Goal: Transaction & Acquisition: Purchase product/service

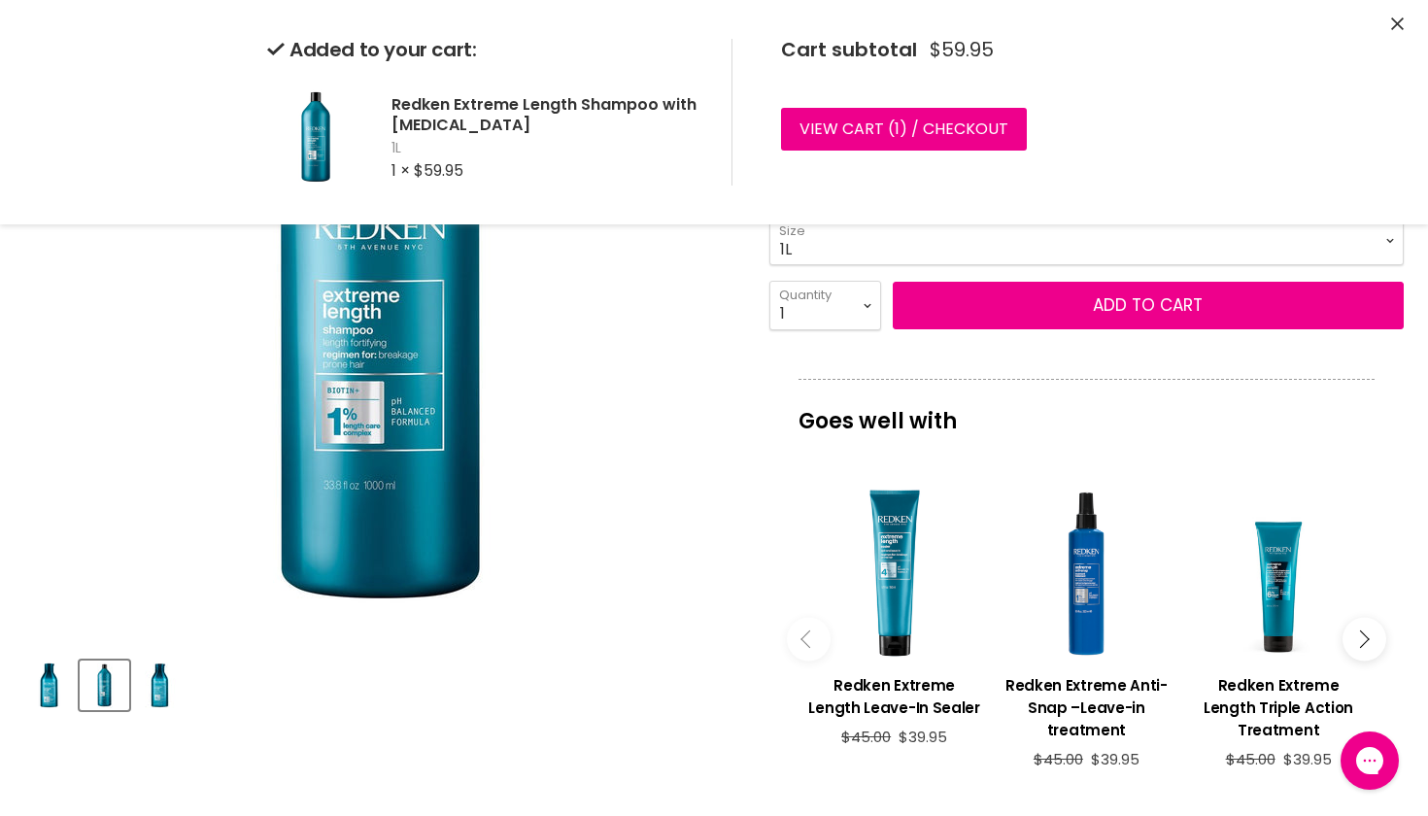
scroll to position [304, 0]
click at [1362, 630] on icon "Main content" at bounding box center [1359, 638] width 17 height 17
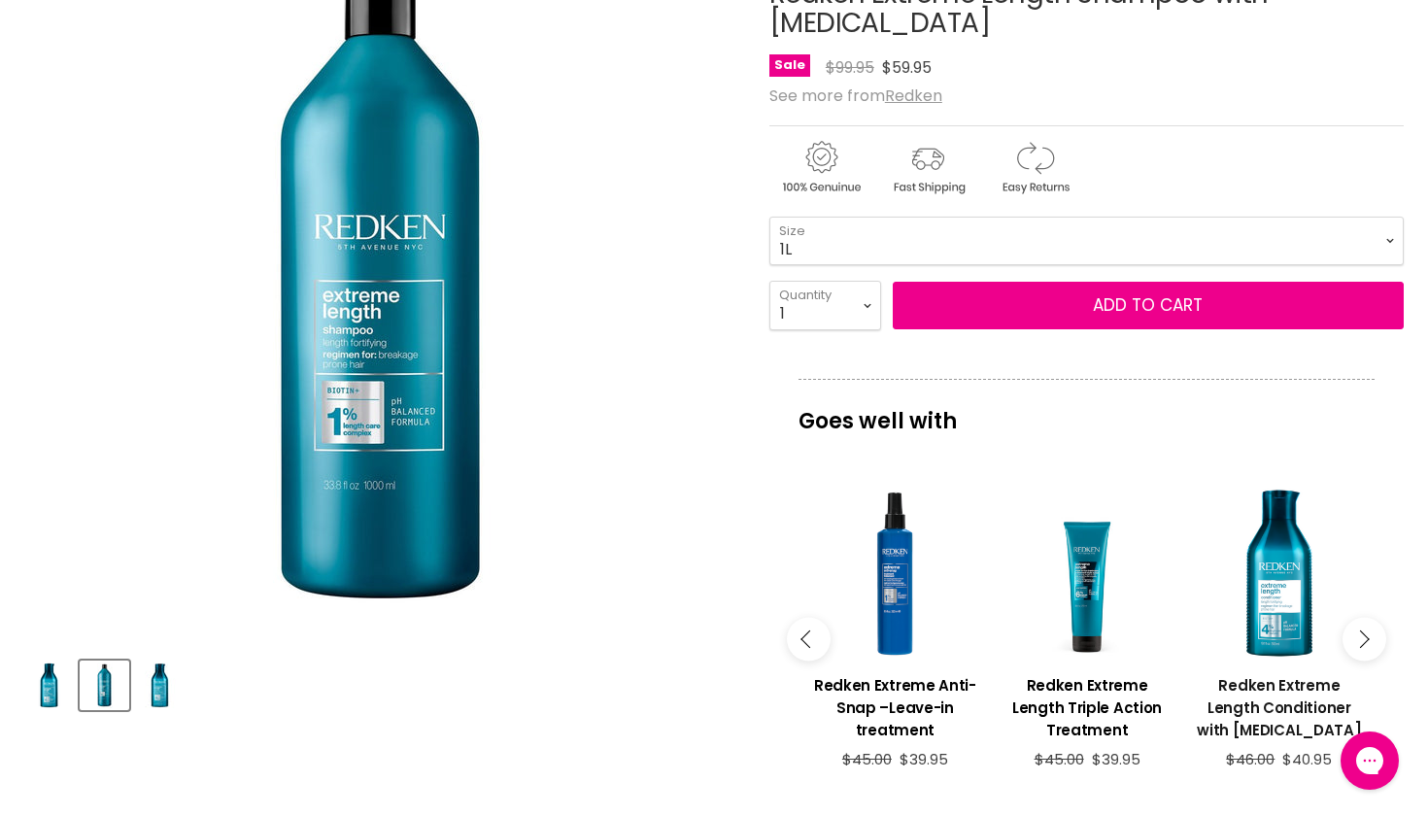
click at [1271, 674] on h3 "Redken Extreme Length Conditioner with [MEDICAL_DATA]" at bounding box center [1279, 707] width 173 height 67
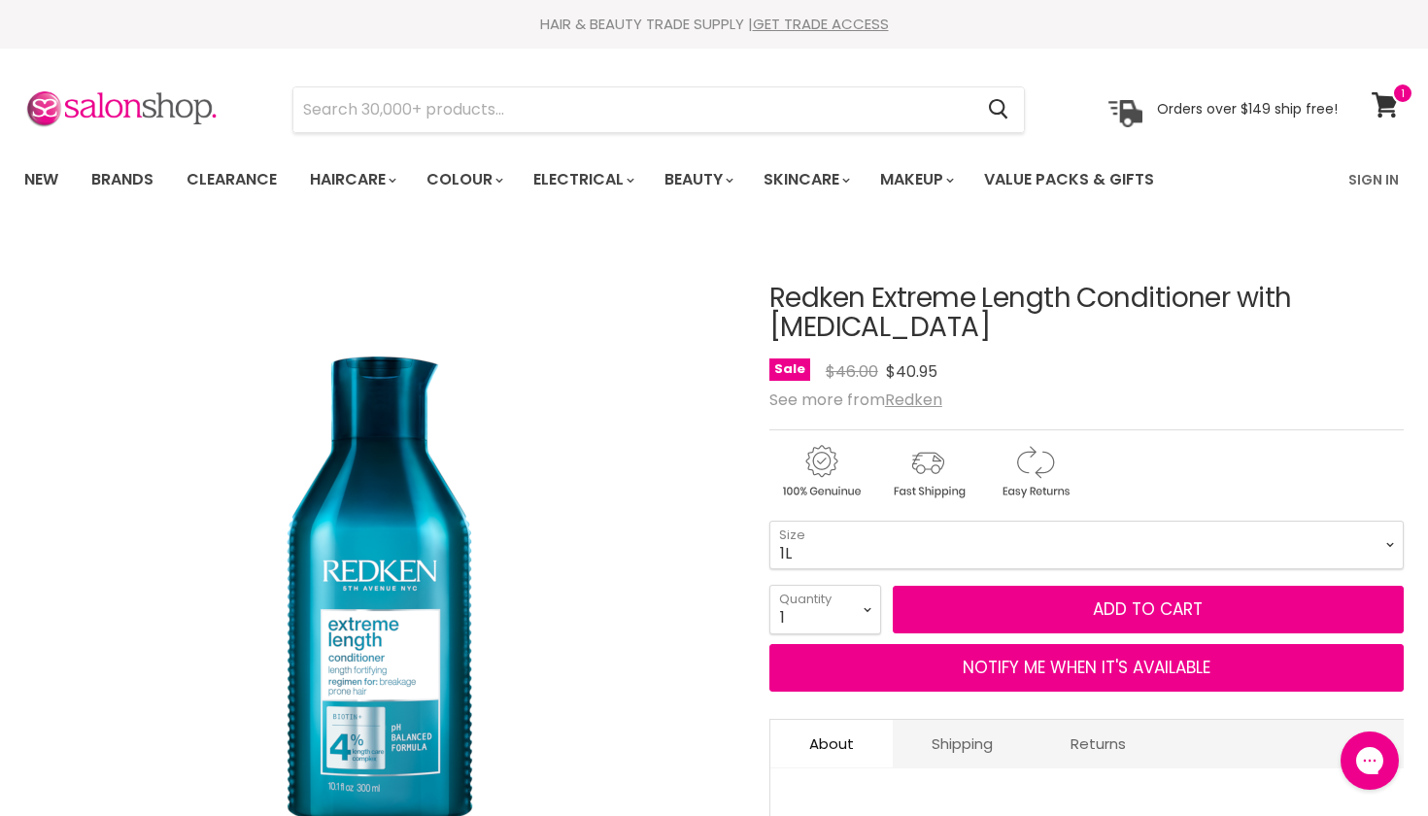
select select "1L"
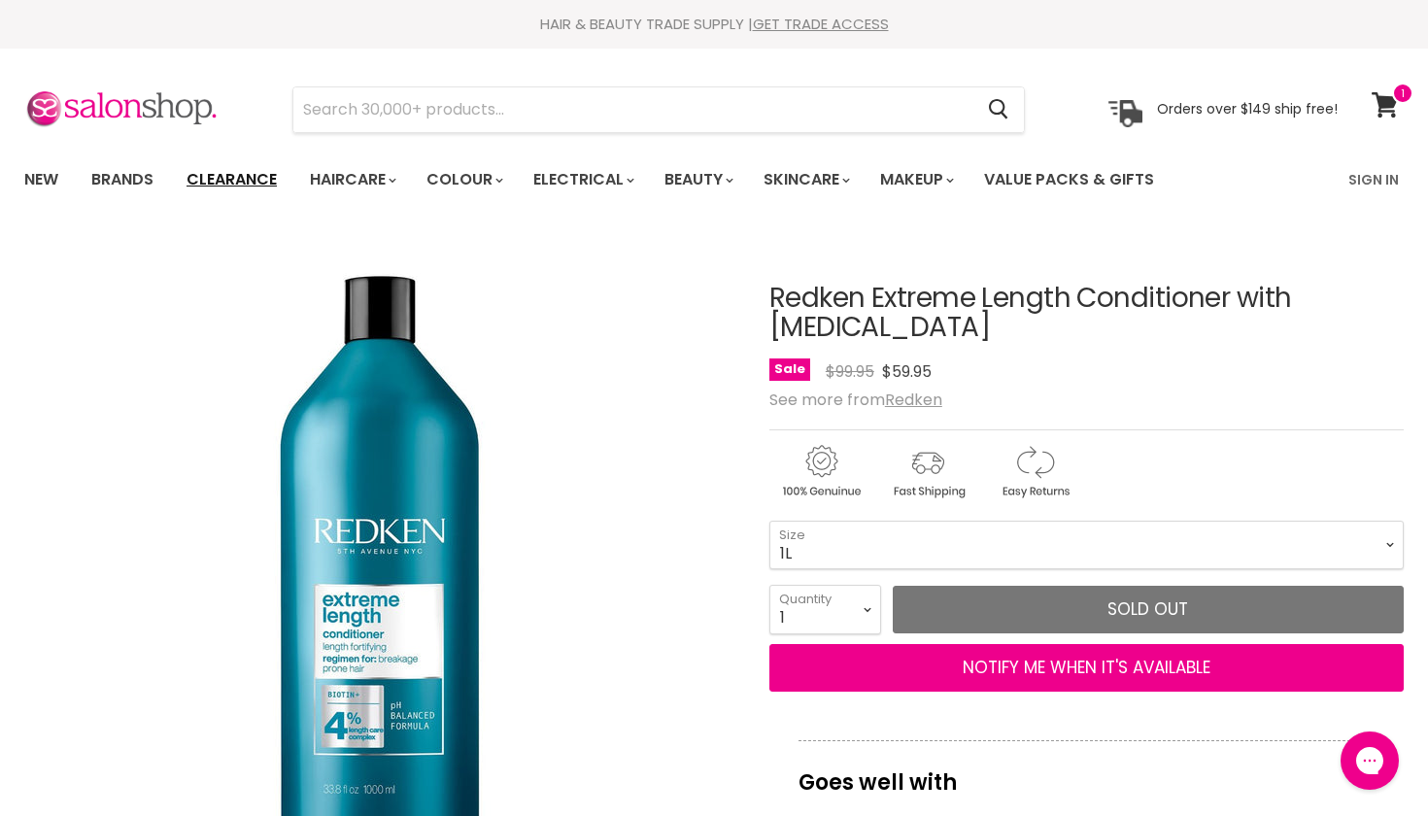
click at [255, 179] on link "Clearance" at bounding box center [231, 179] width 119 height 41
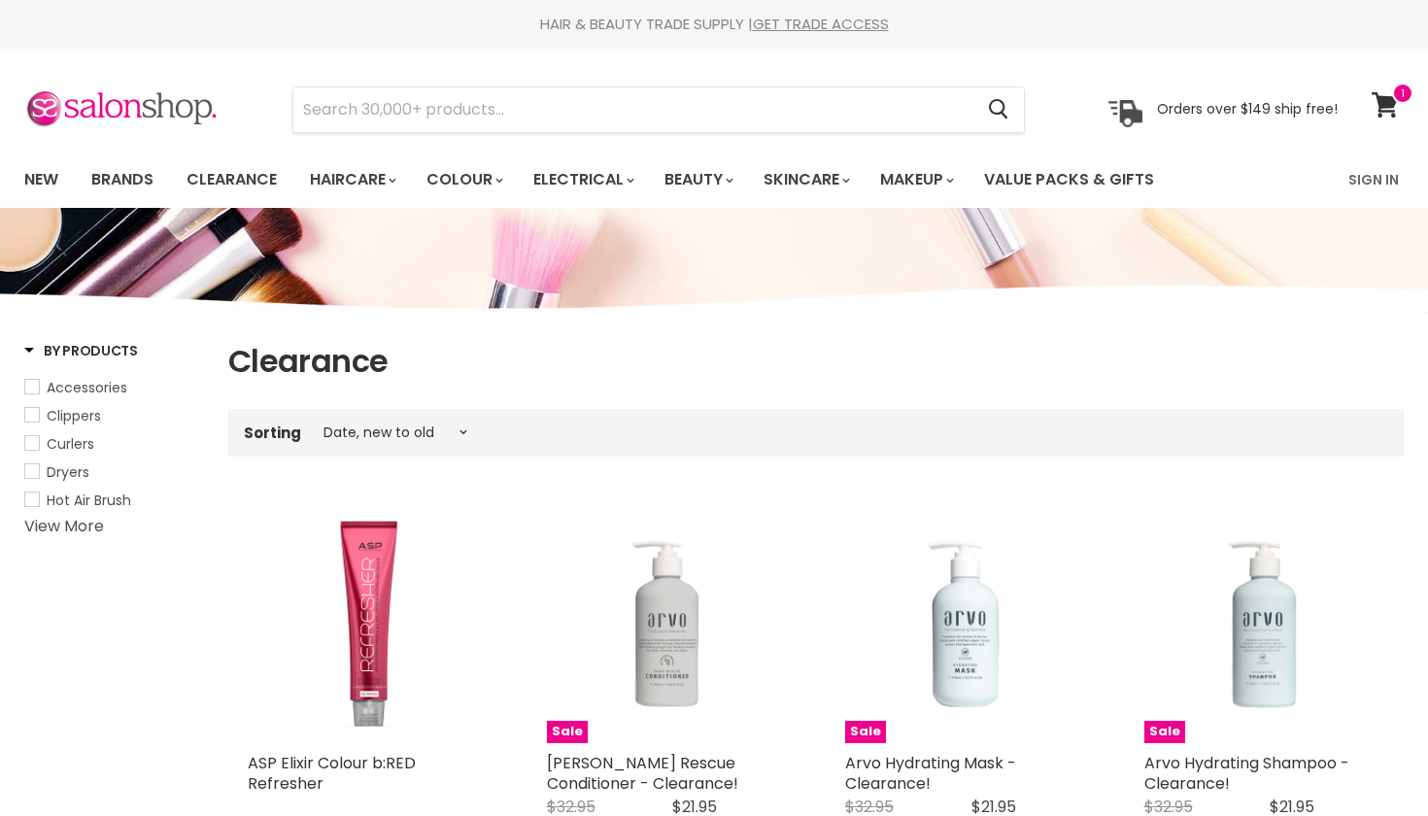
select select "created-descending"
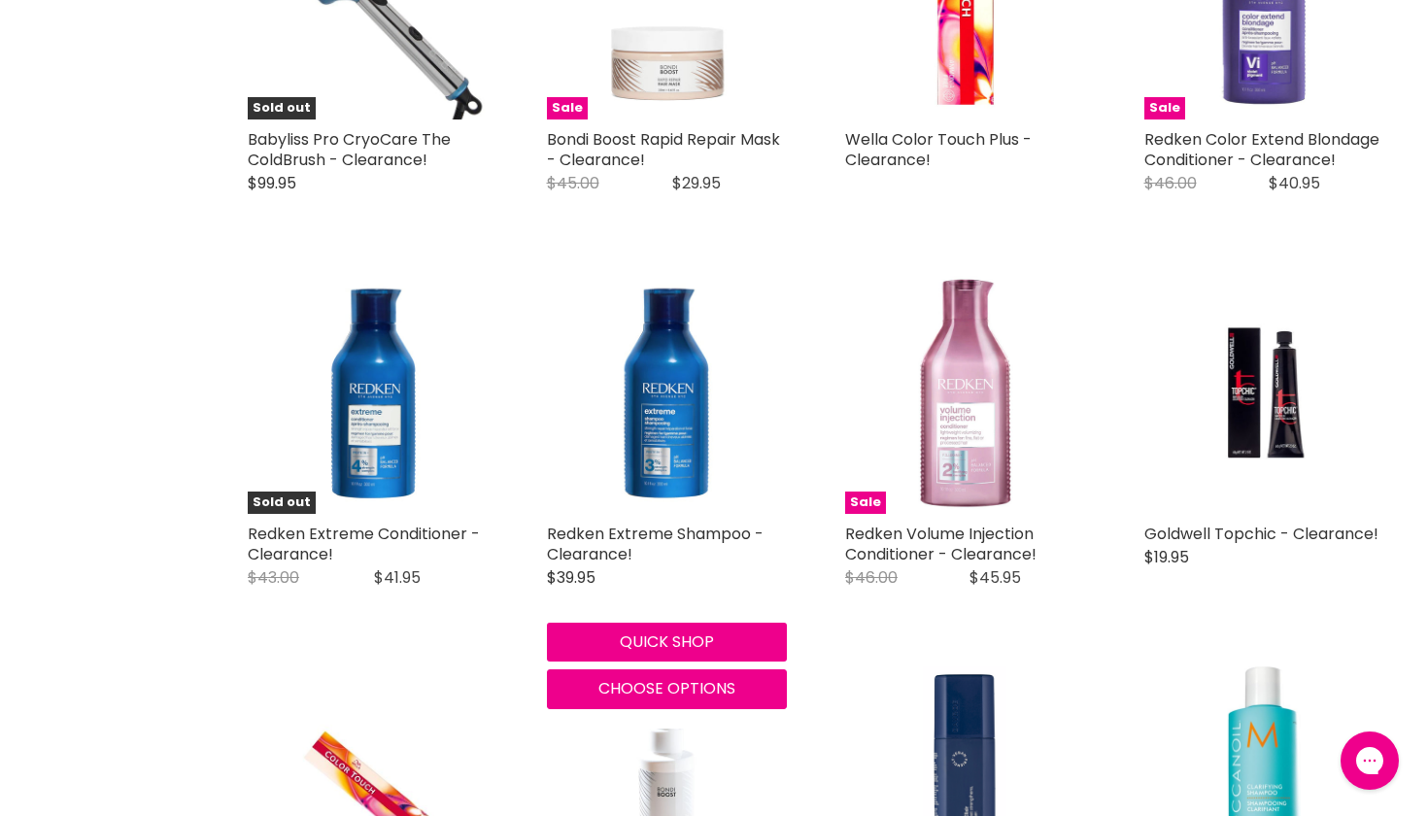
scroll to position [1805, 0]
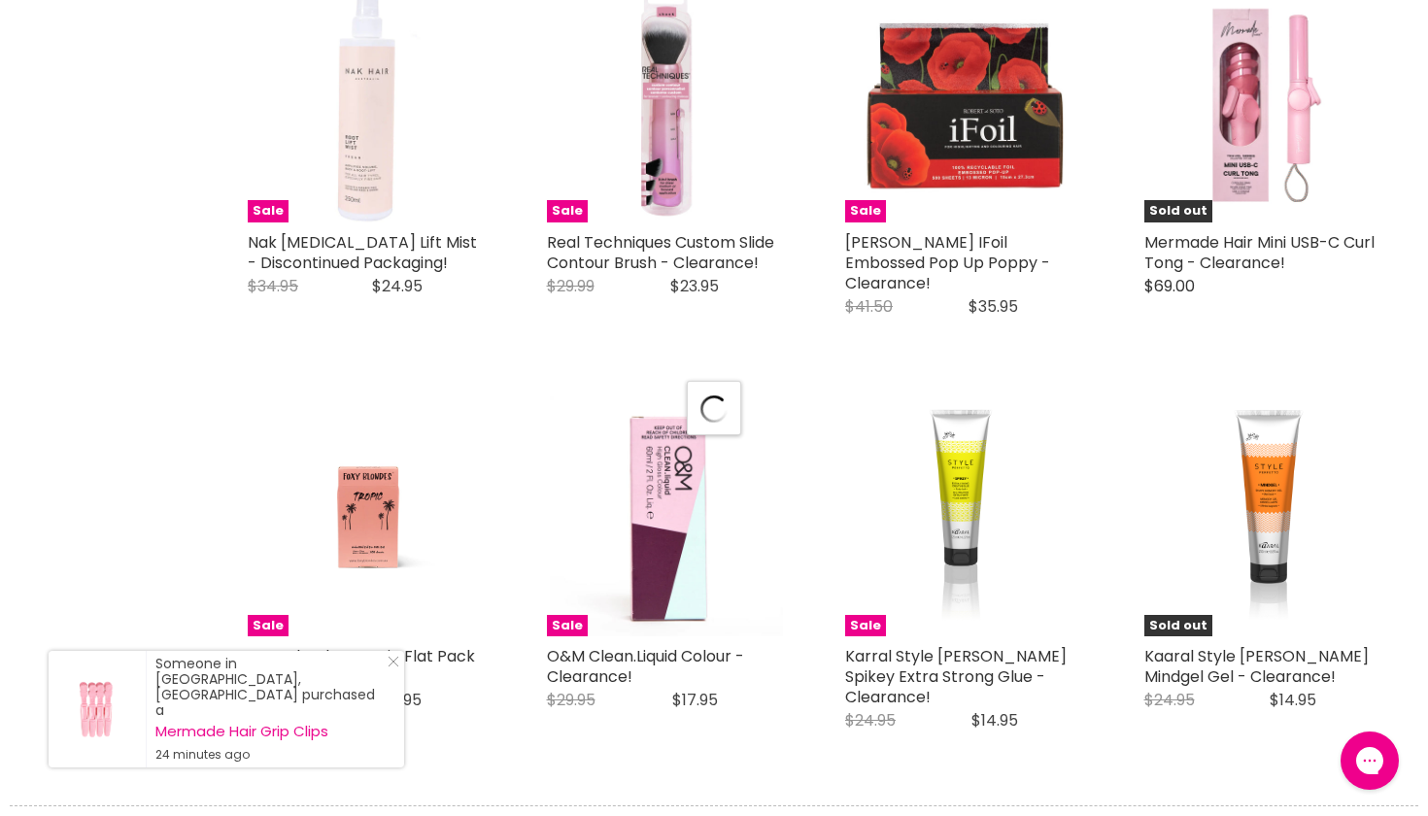
select select "created-descending"
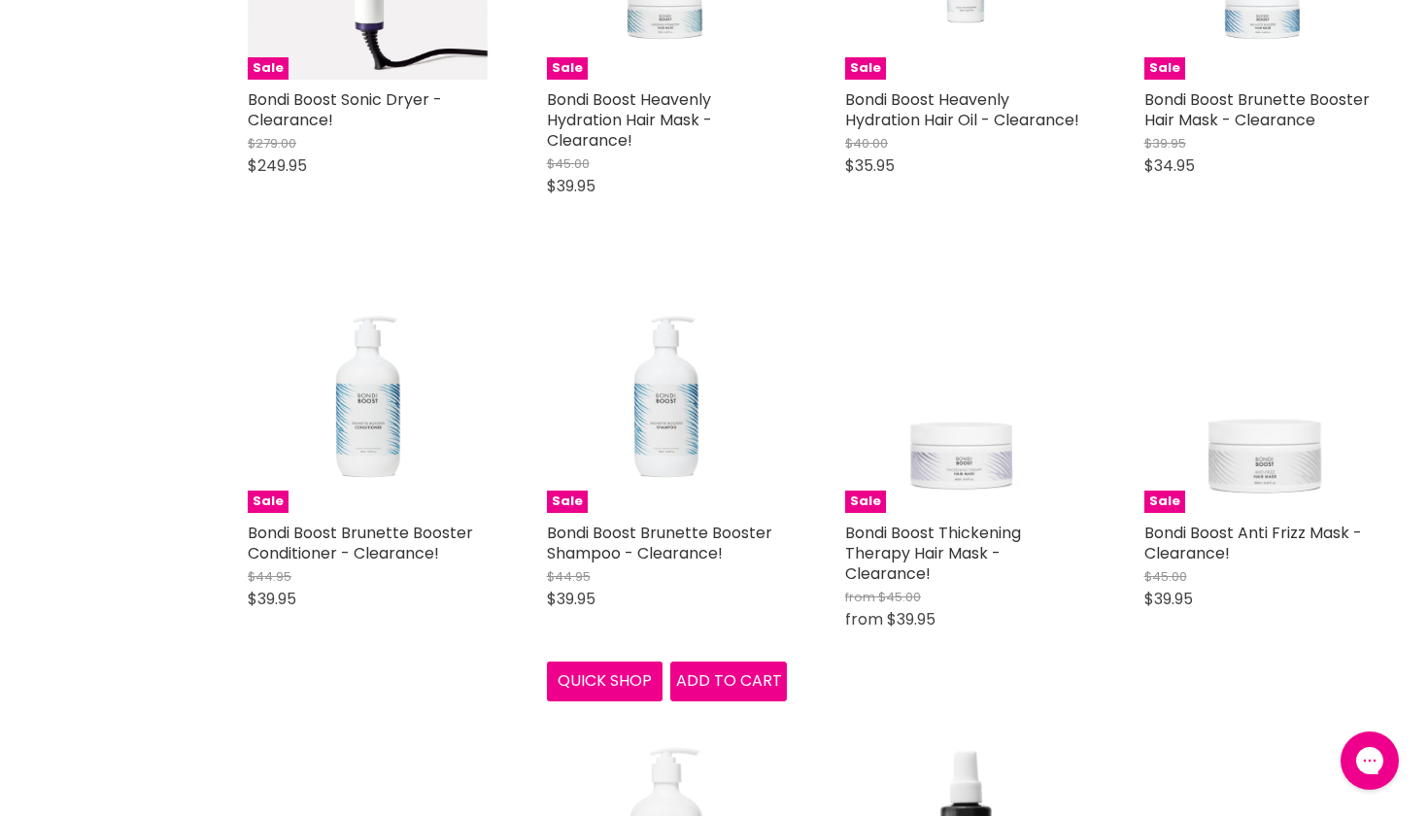
scroll to position [9340, 0]
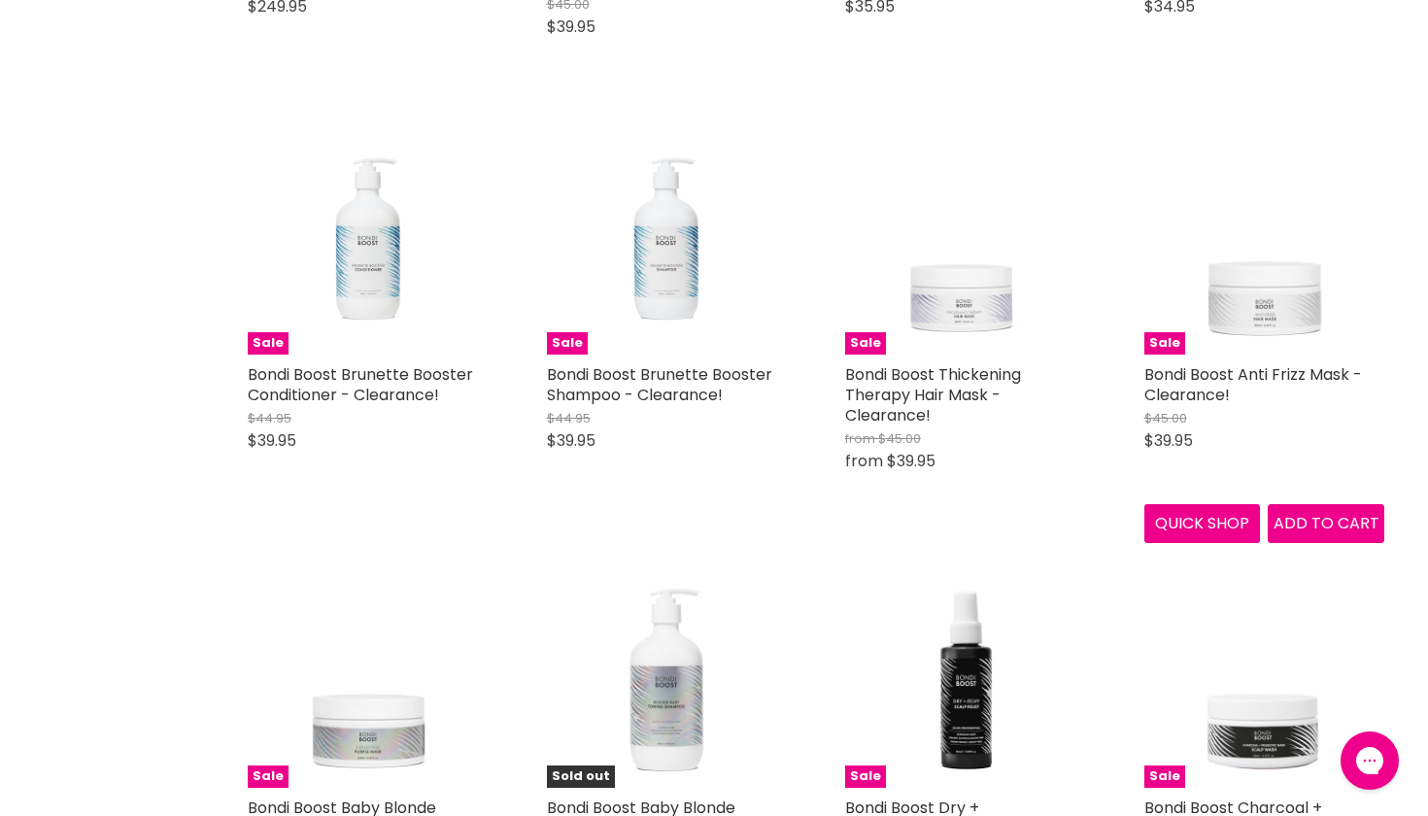
scroll to position [9890, 0]
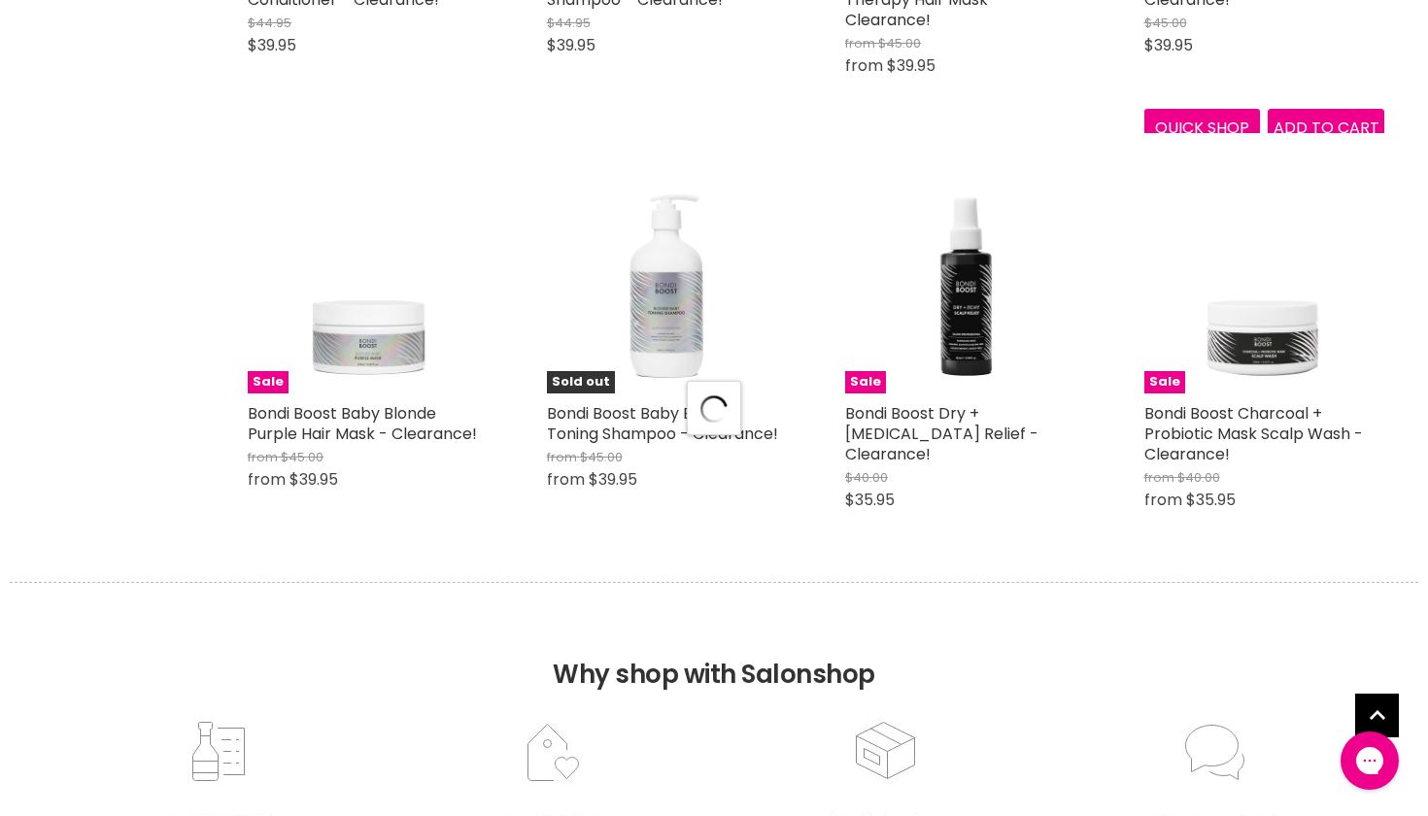
select select "created-descending"
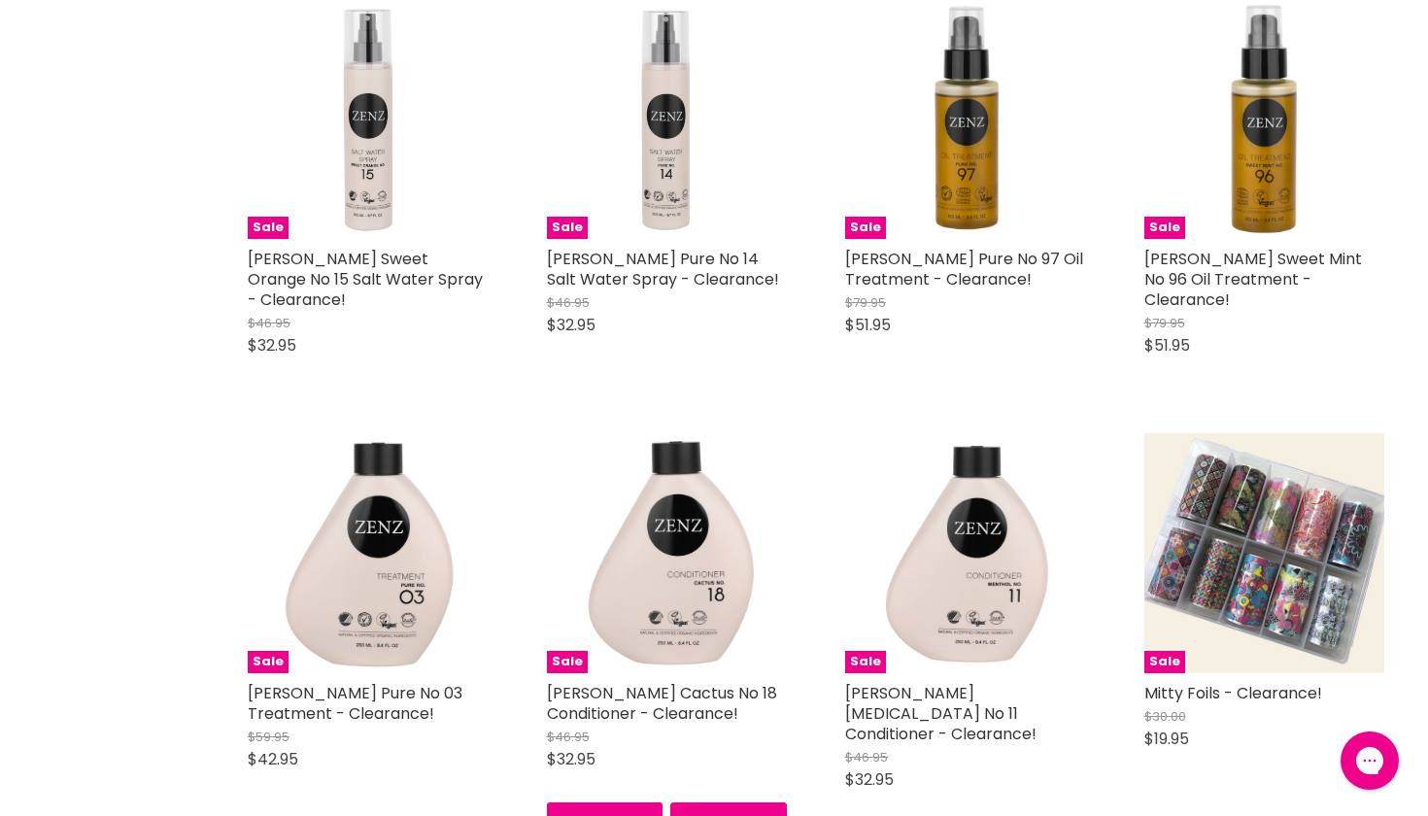
scroll to position [13965, 0]
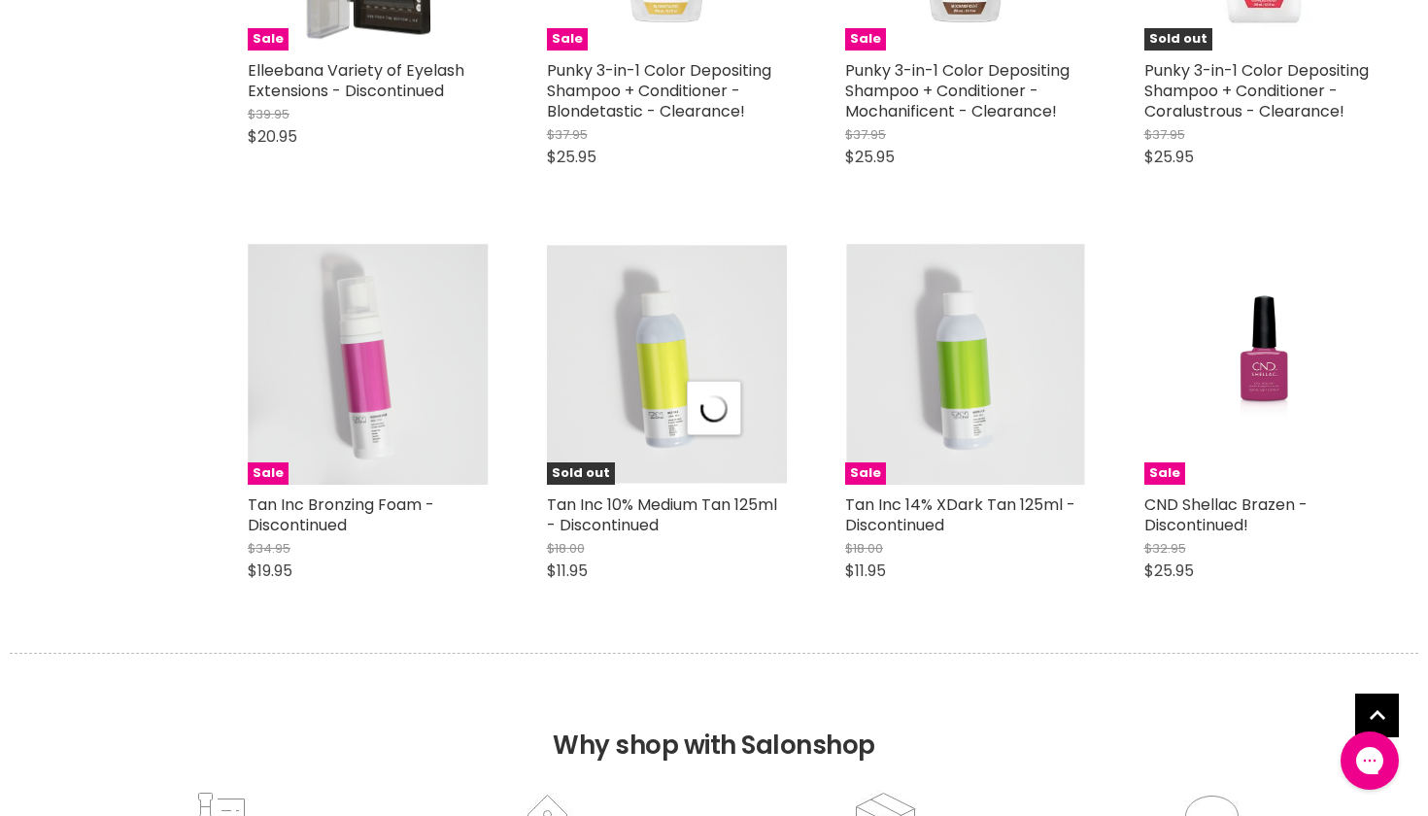
scroll to position [15023, 0]
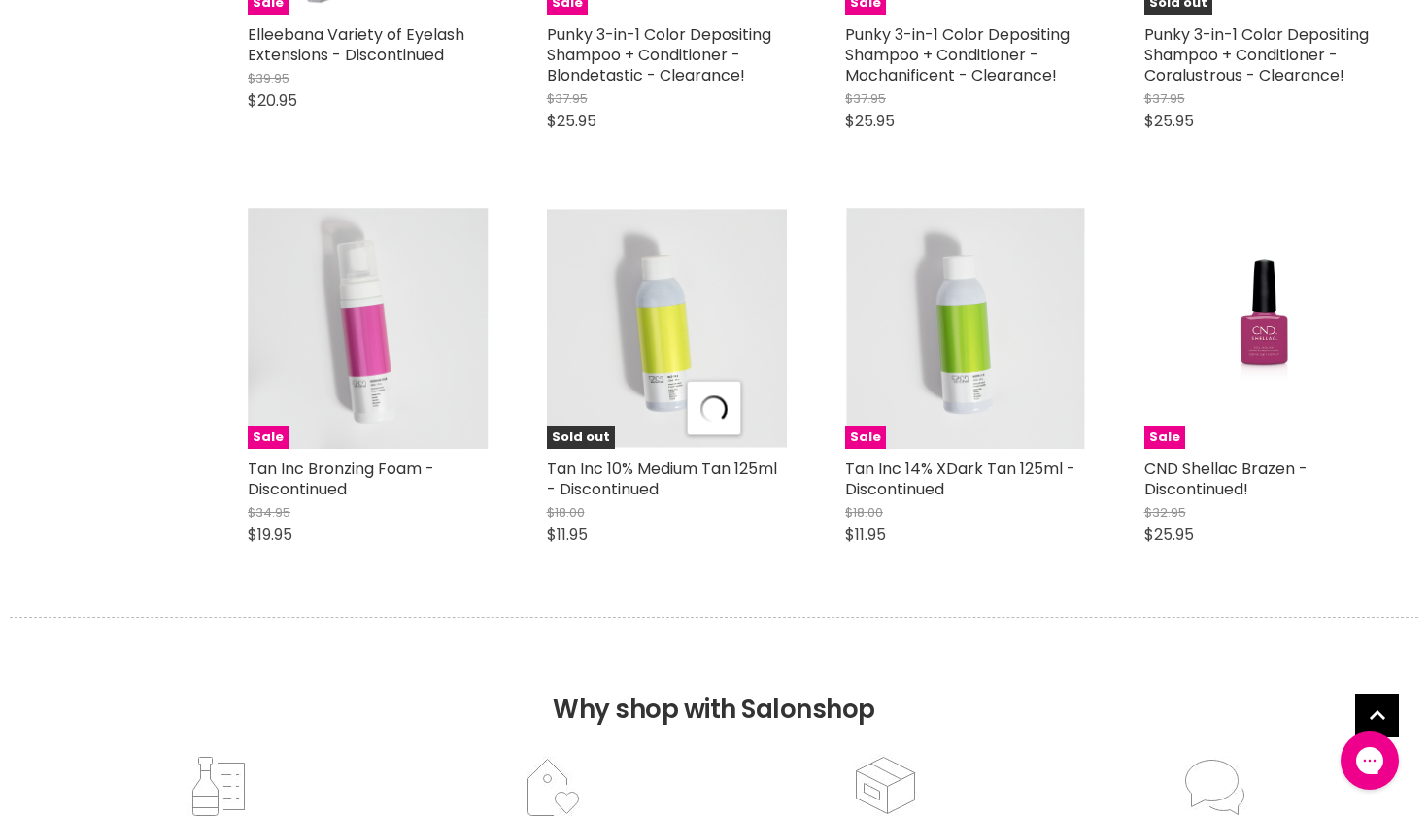
select select "created-descending"
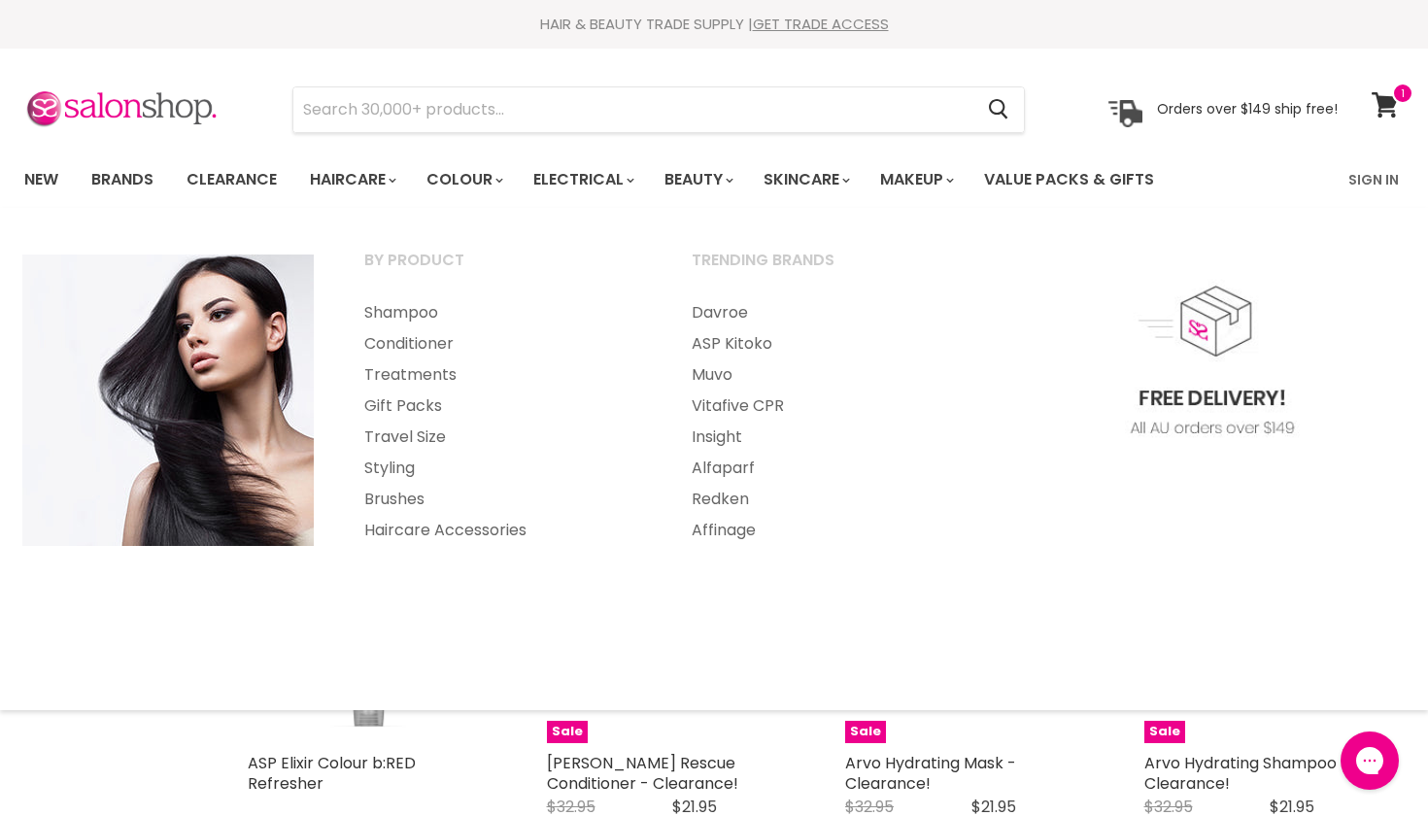
scroll to position [0, 0]
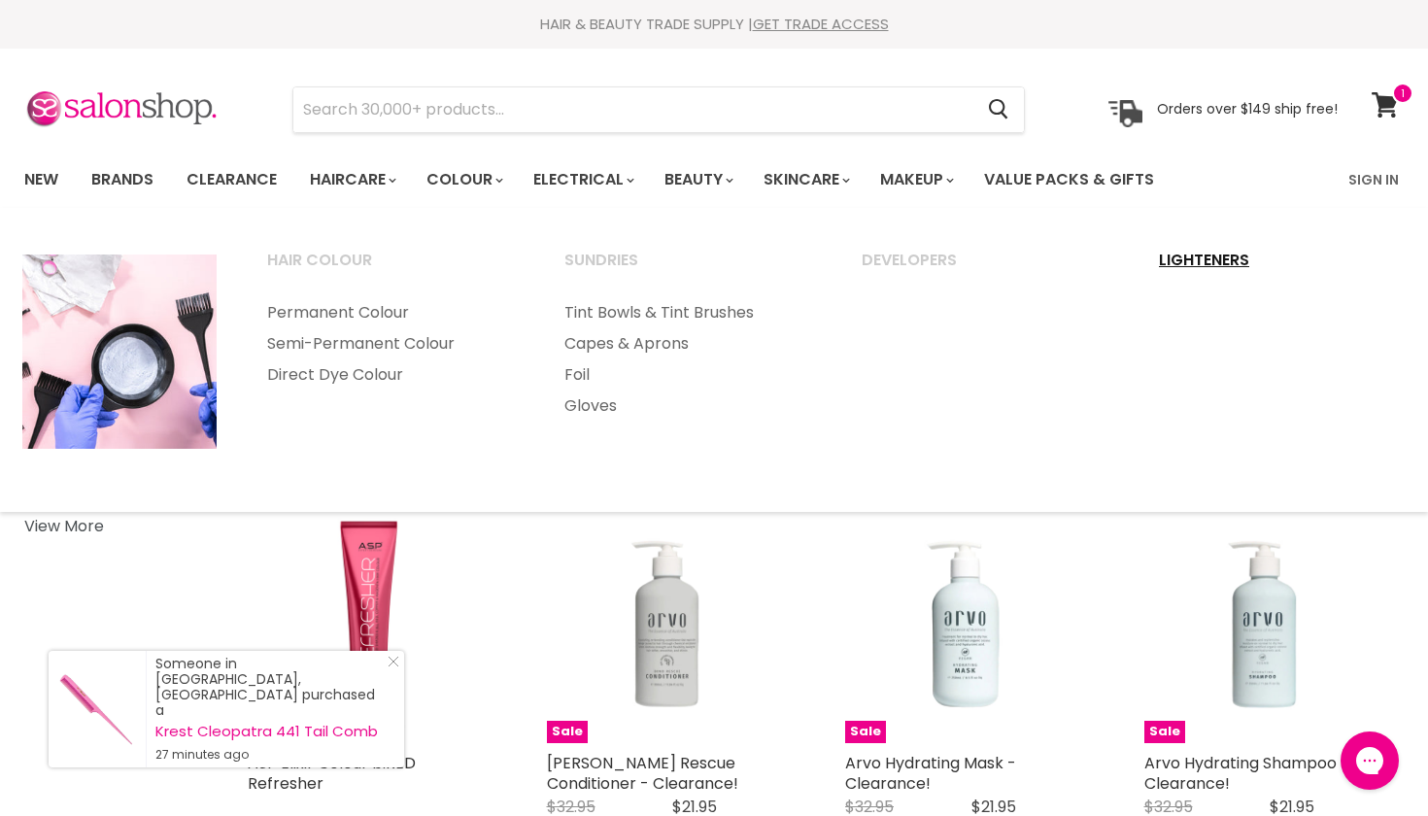
click at [1231, 263] on link "Lighteners" at bounding box center [1281, 269] width 293 height 49
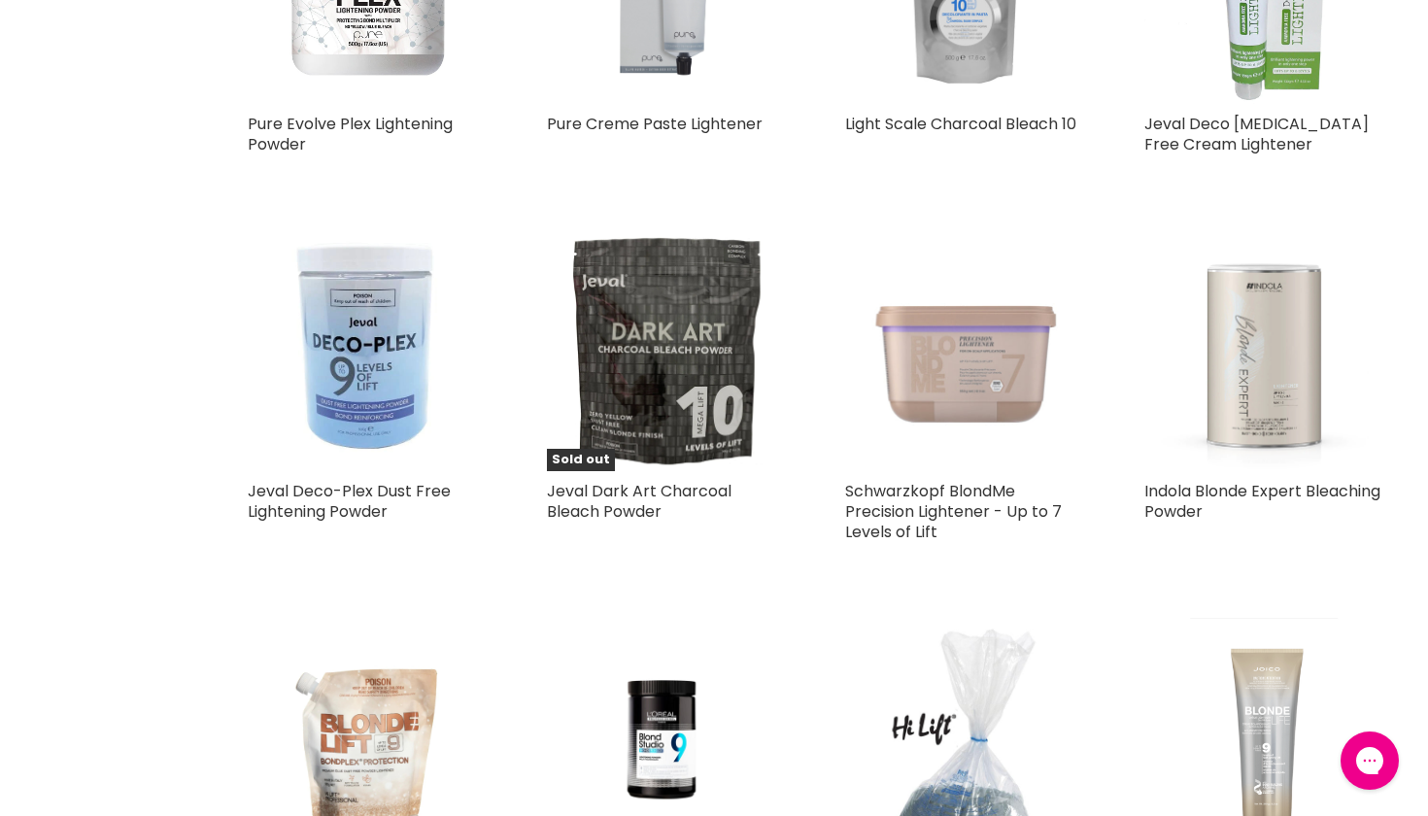
scroll to position [2131, 1]
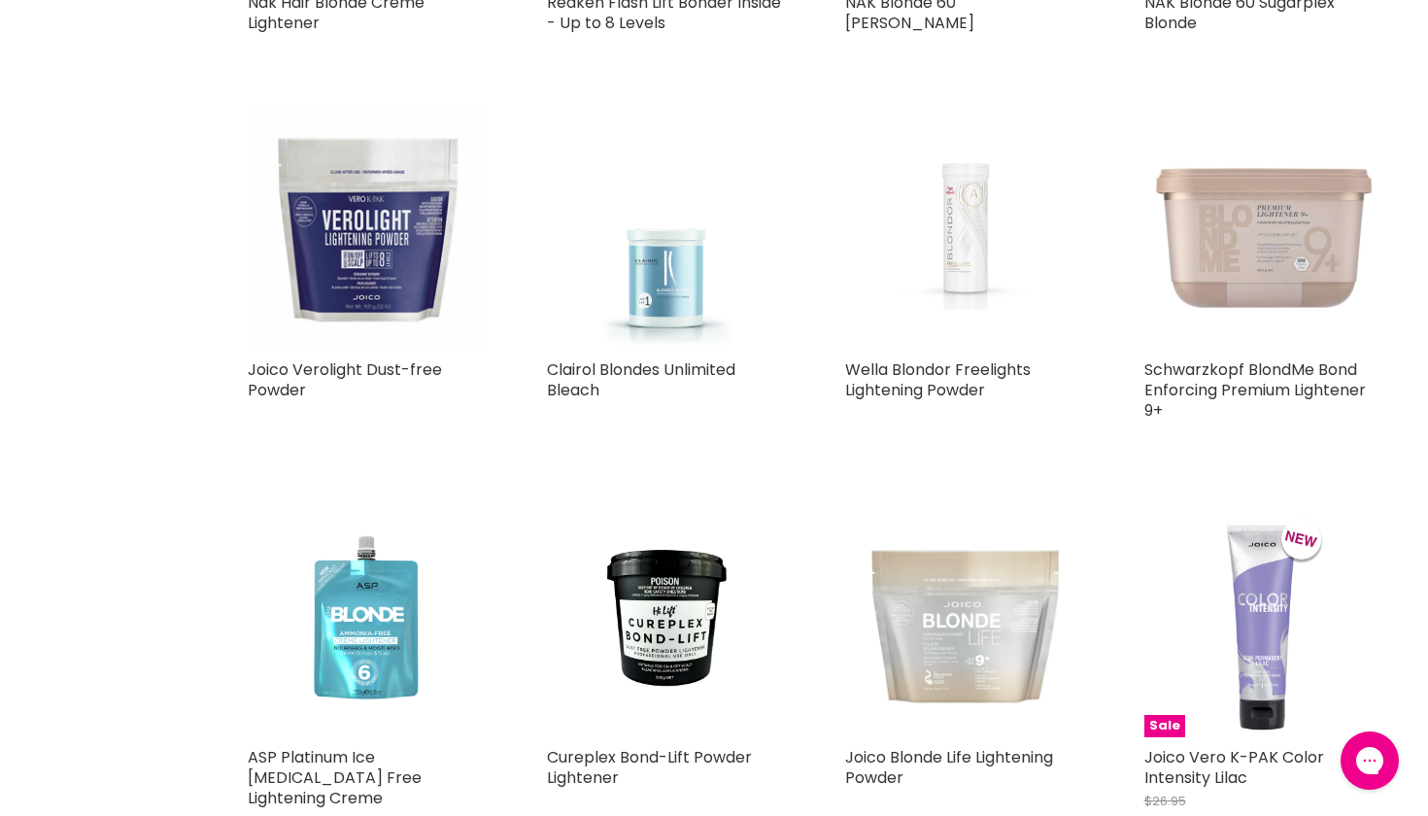
scroll to position [5260, 0]
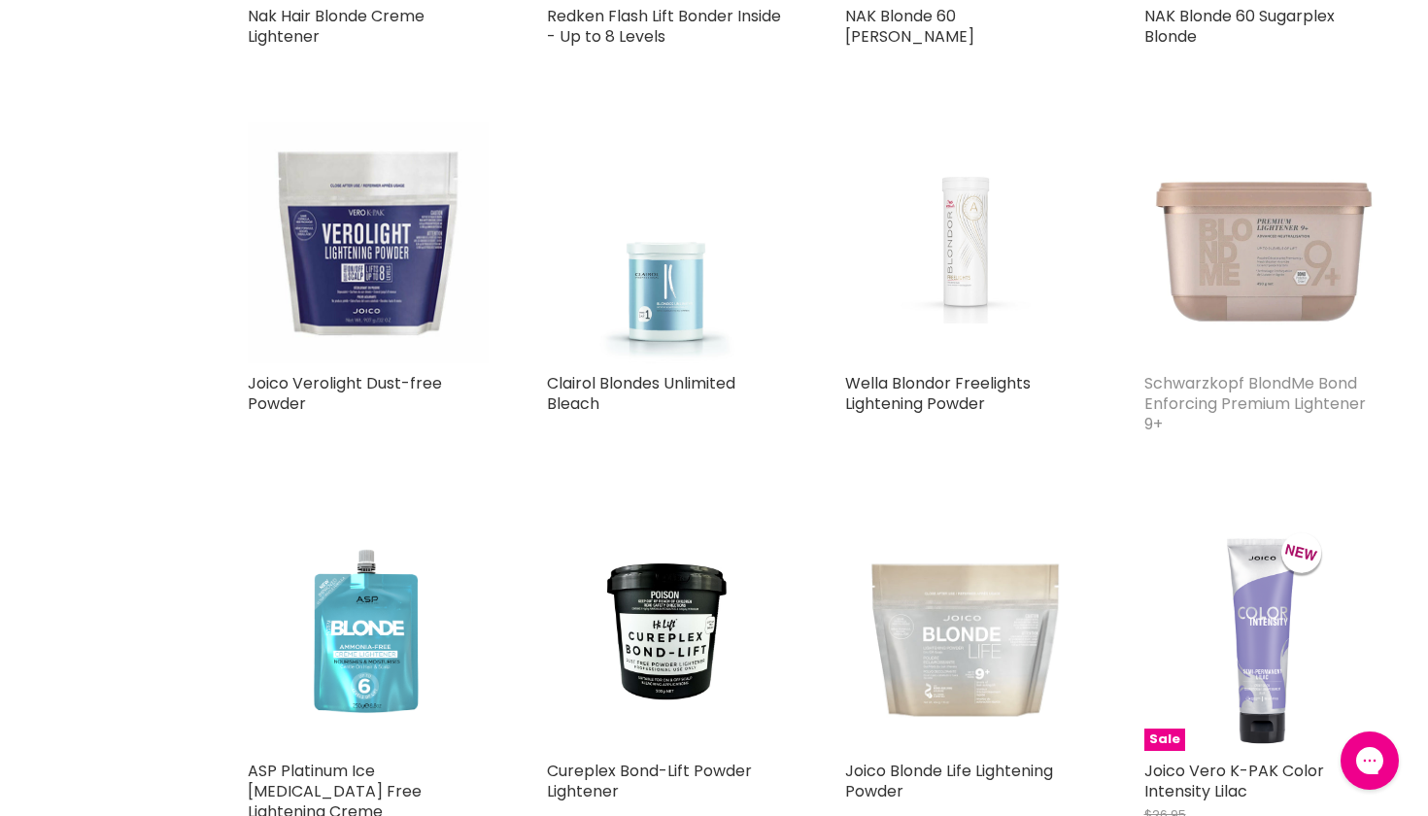
click at [1284, 402] on link "Schwarzkopf BlondMe Bond Enforcing Premium Lightener 9+" at bounding box center [1254, 403] width 221 height 63
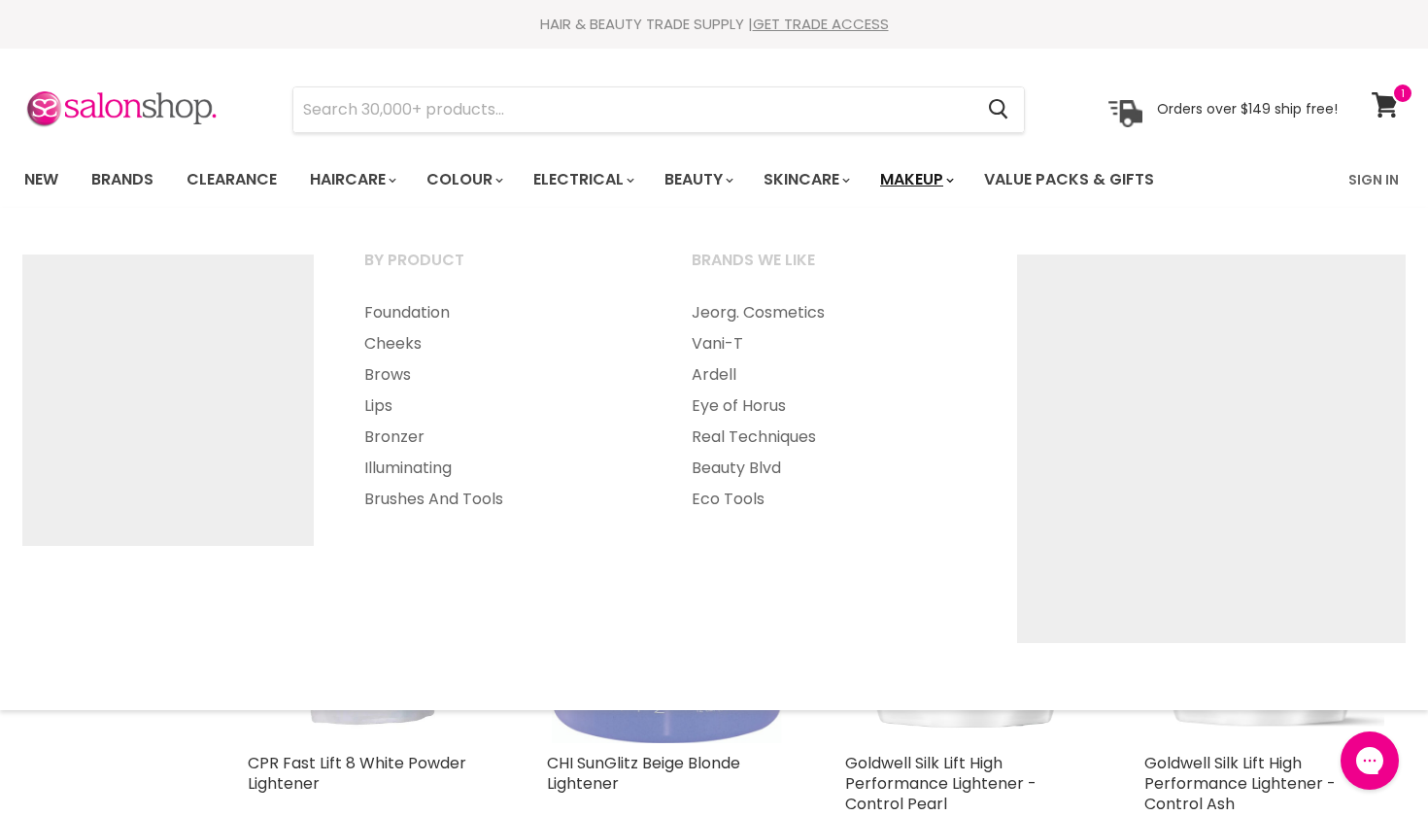
scroll to position [0, 0]
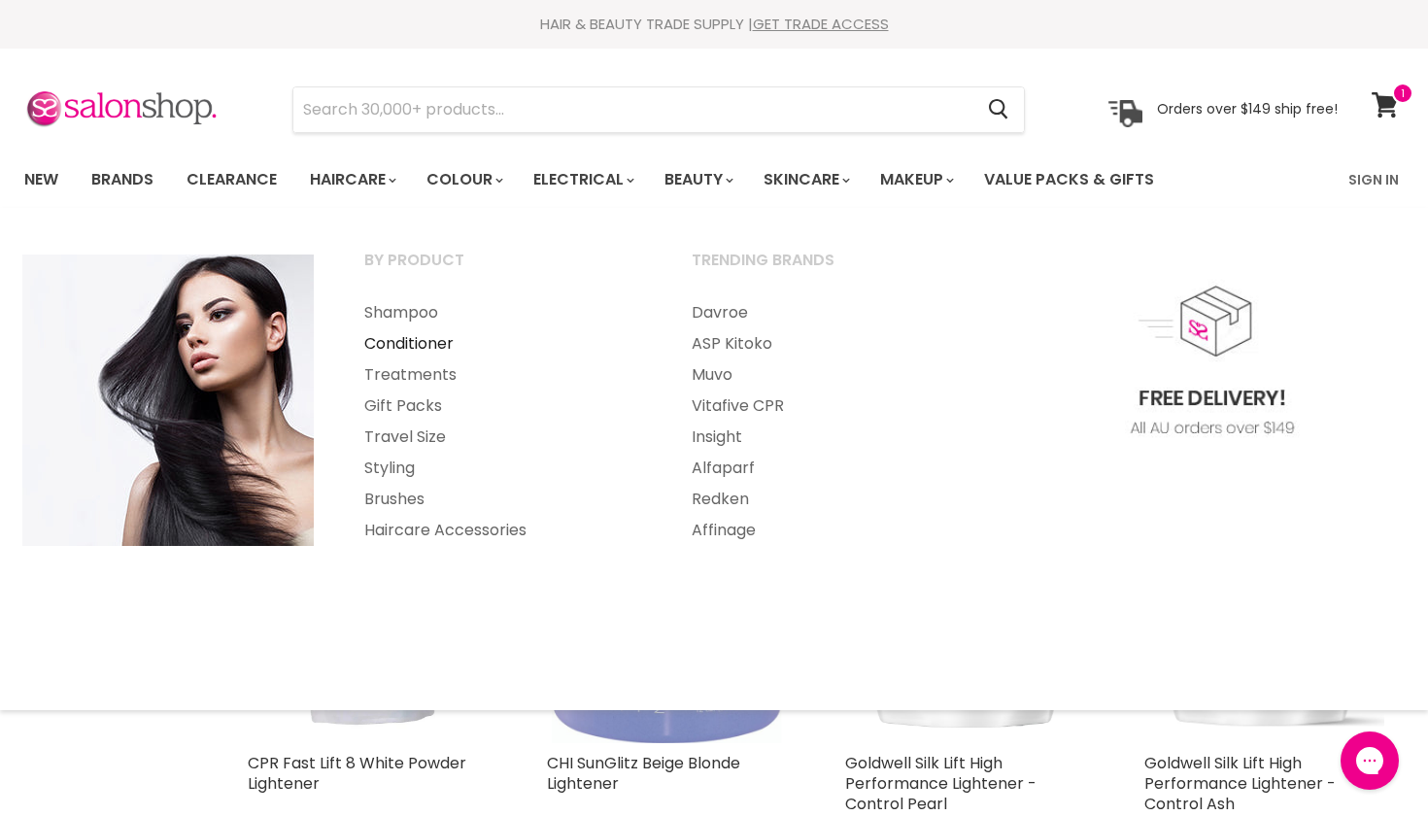
click at [432, 347] on link "Conditioner" at bounding box center [501, 343] width 323 height 31
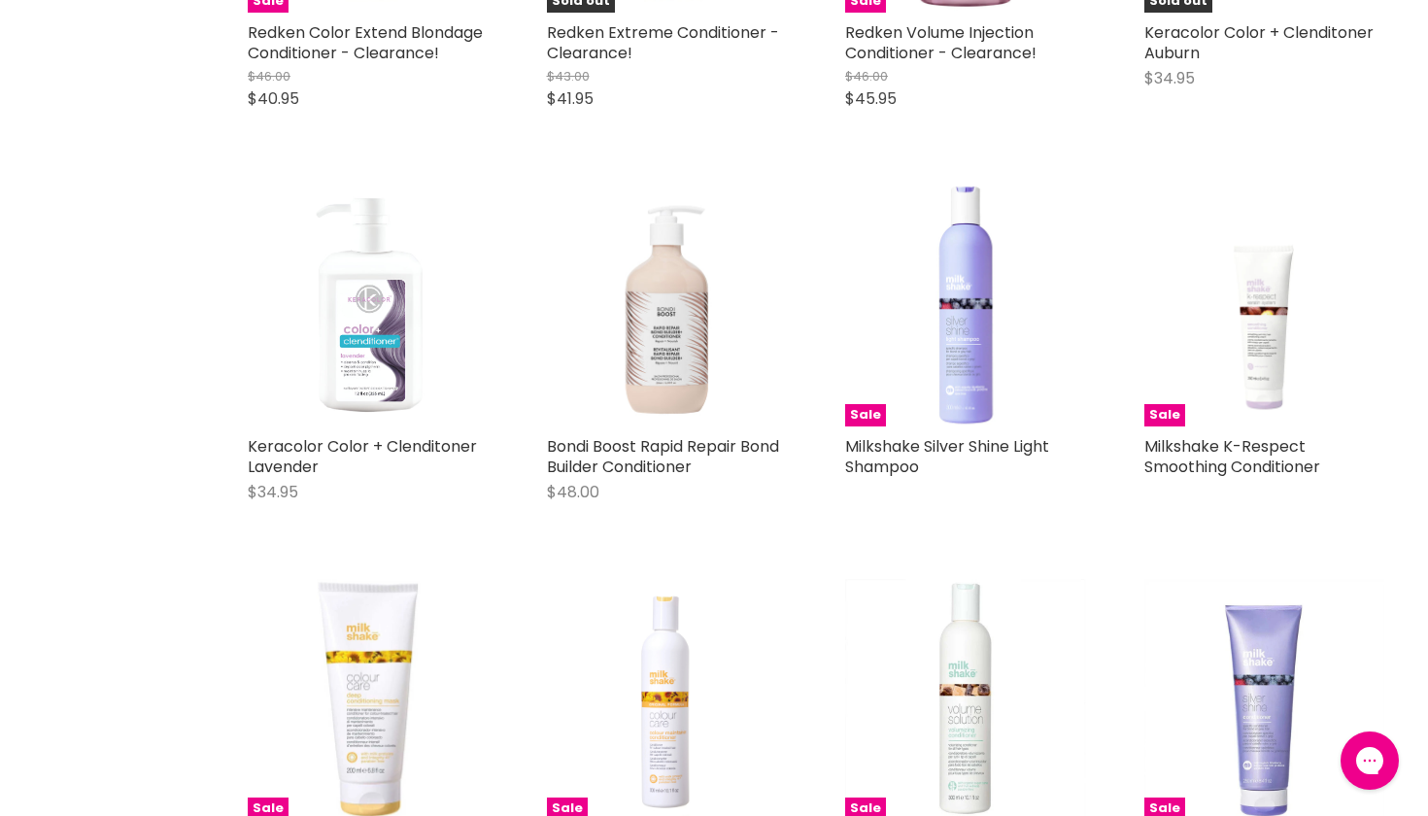
scroll to position [4480, 0]
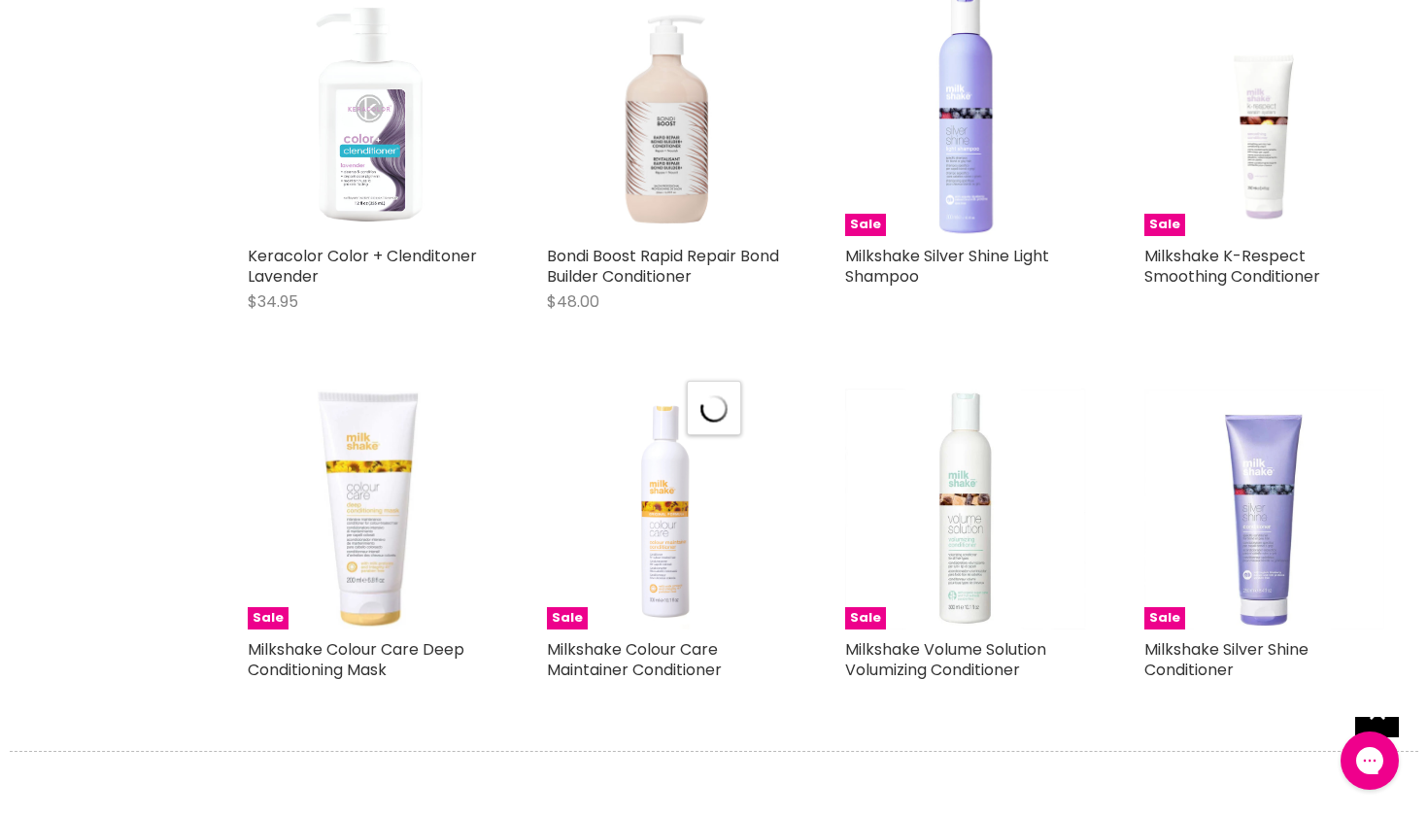
scroll to position [4677, 1]
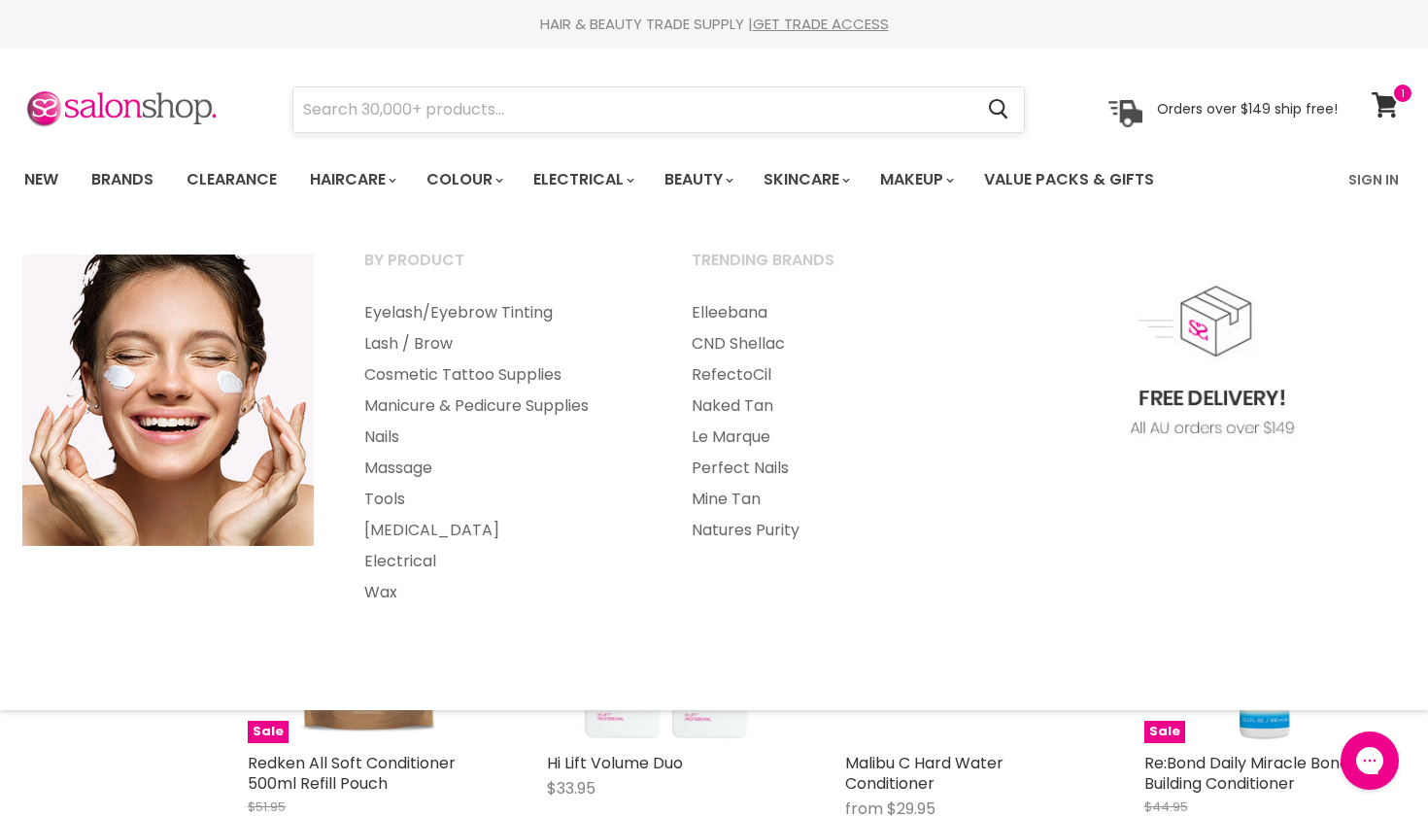
click at [647, 86] on form "Cancel" at bounding box center [658, 109] width 732 height 47
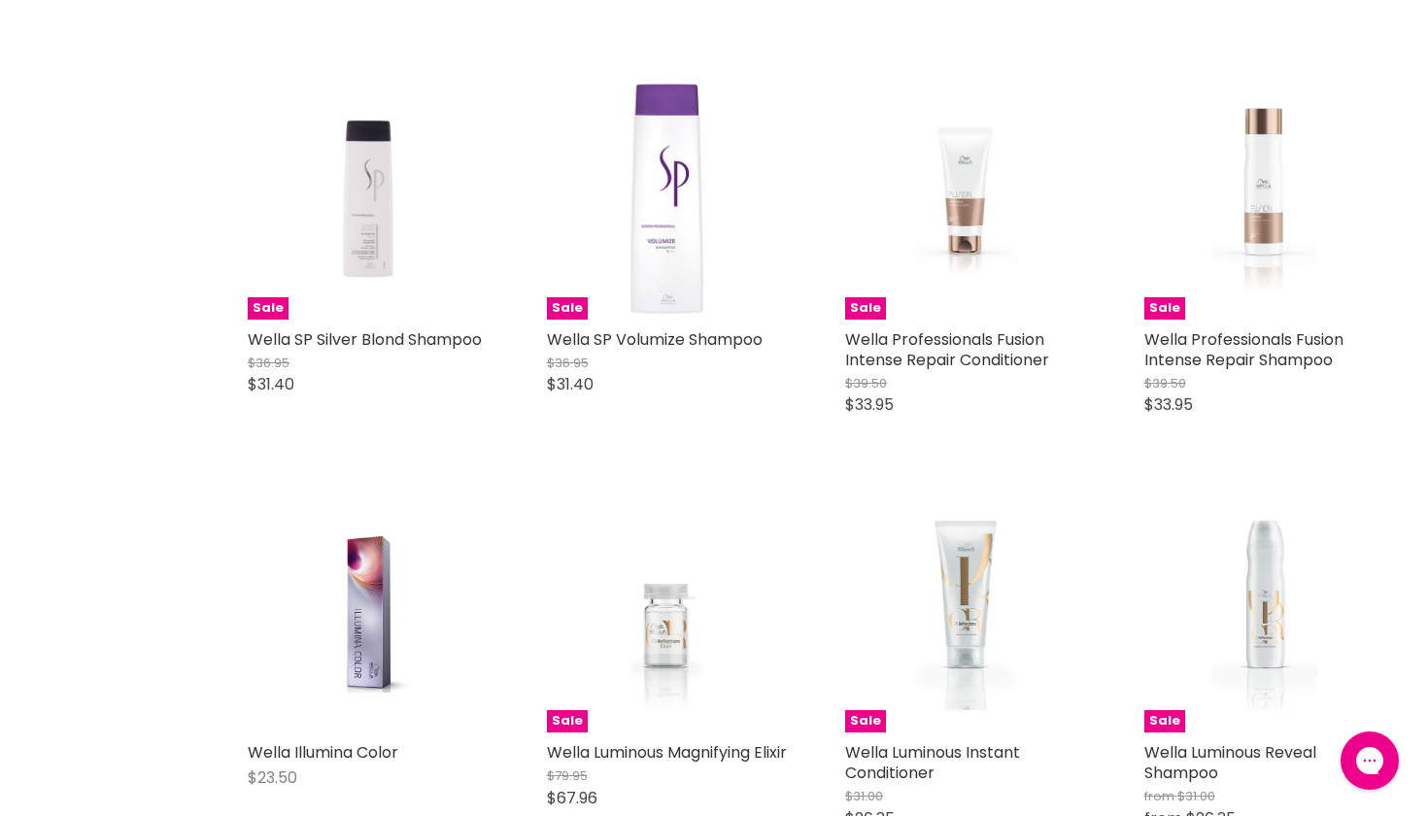
scroll to position [2413, 0]
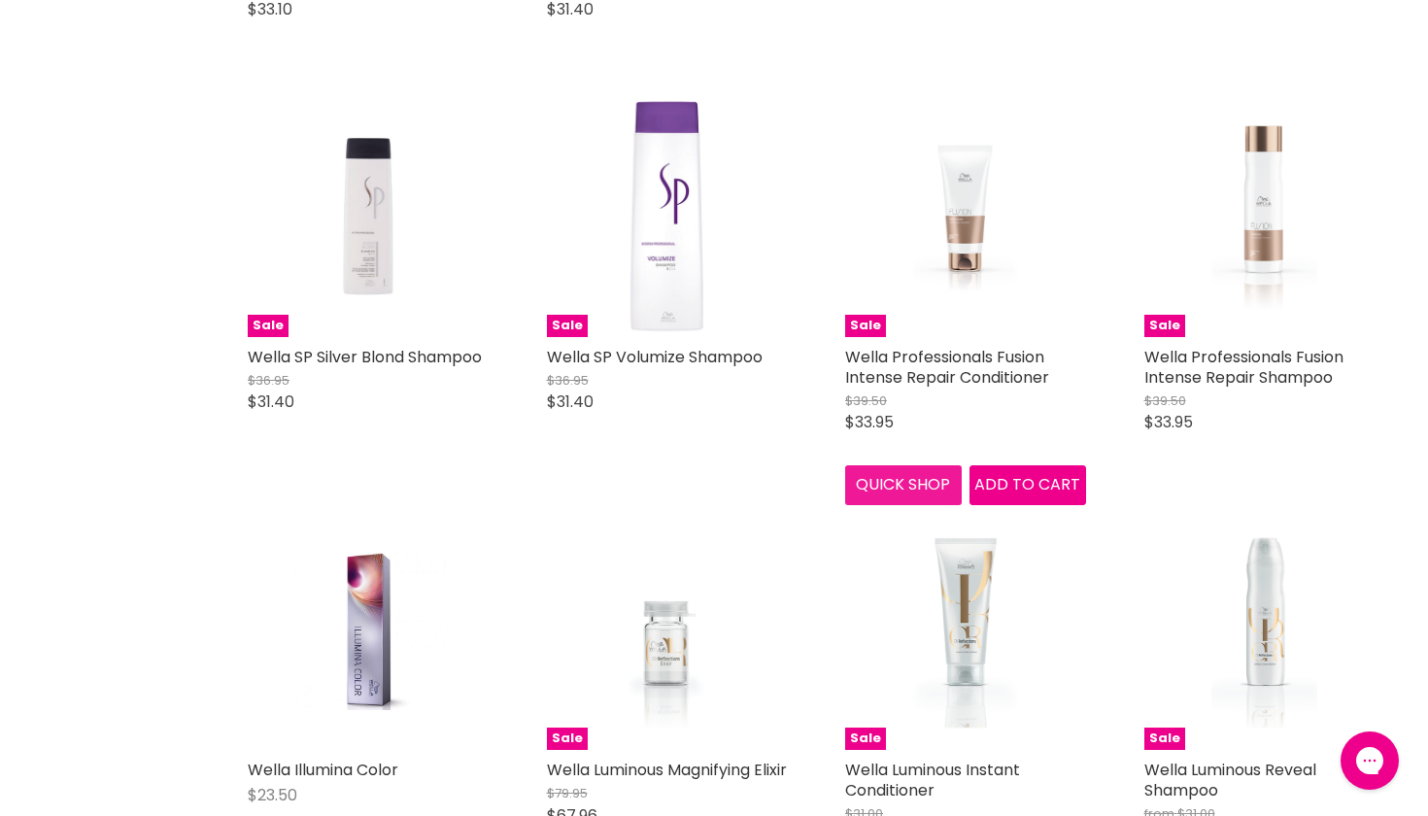
click at [910, 478] on button "Quick shop" at bounding box center [903, 484] width 117 height 39
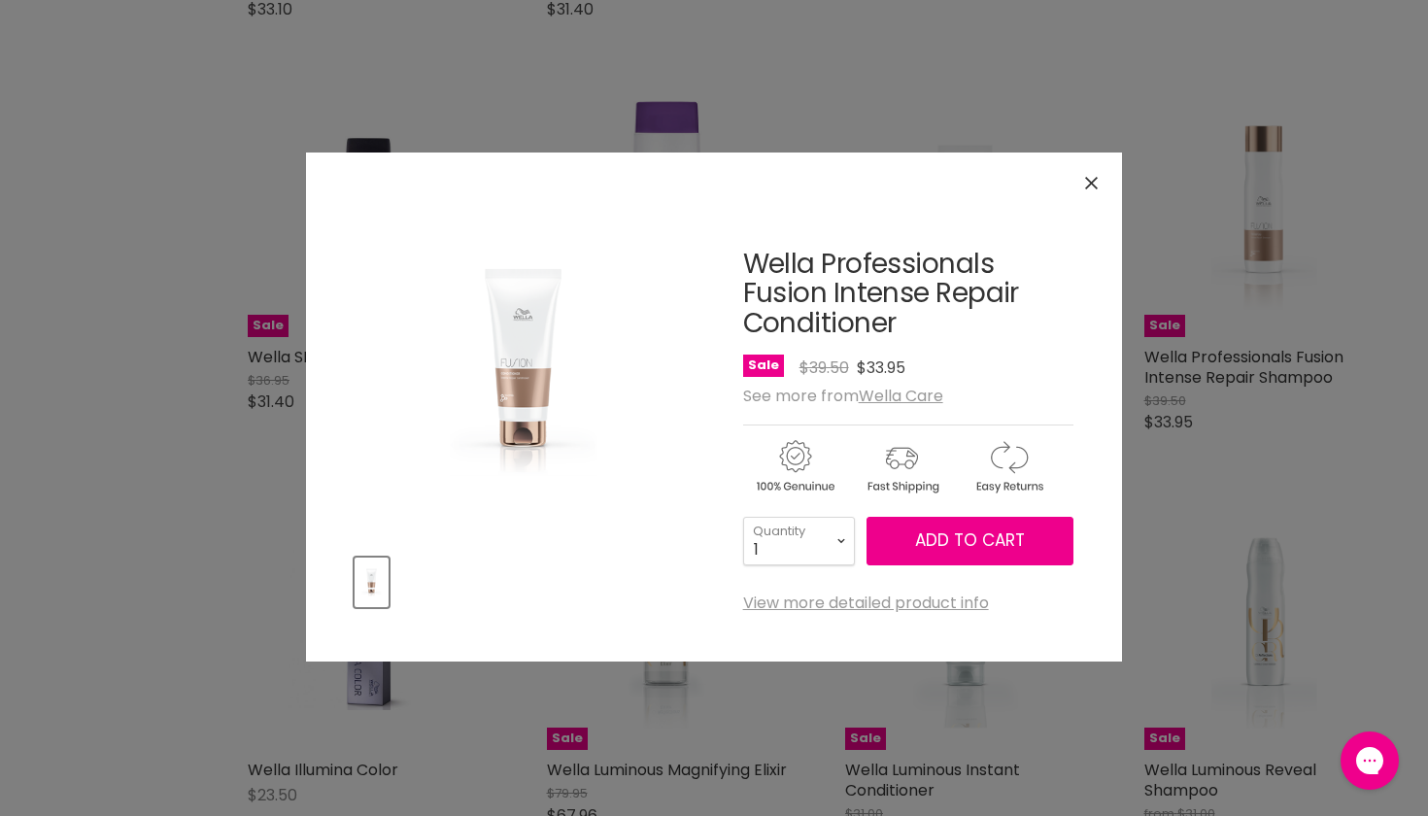
click at [1094, 192] on button "Close" at bounding box center [1092, 183] width 42 height 42
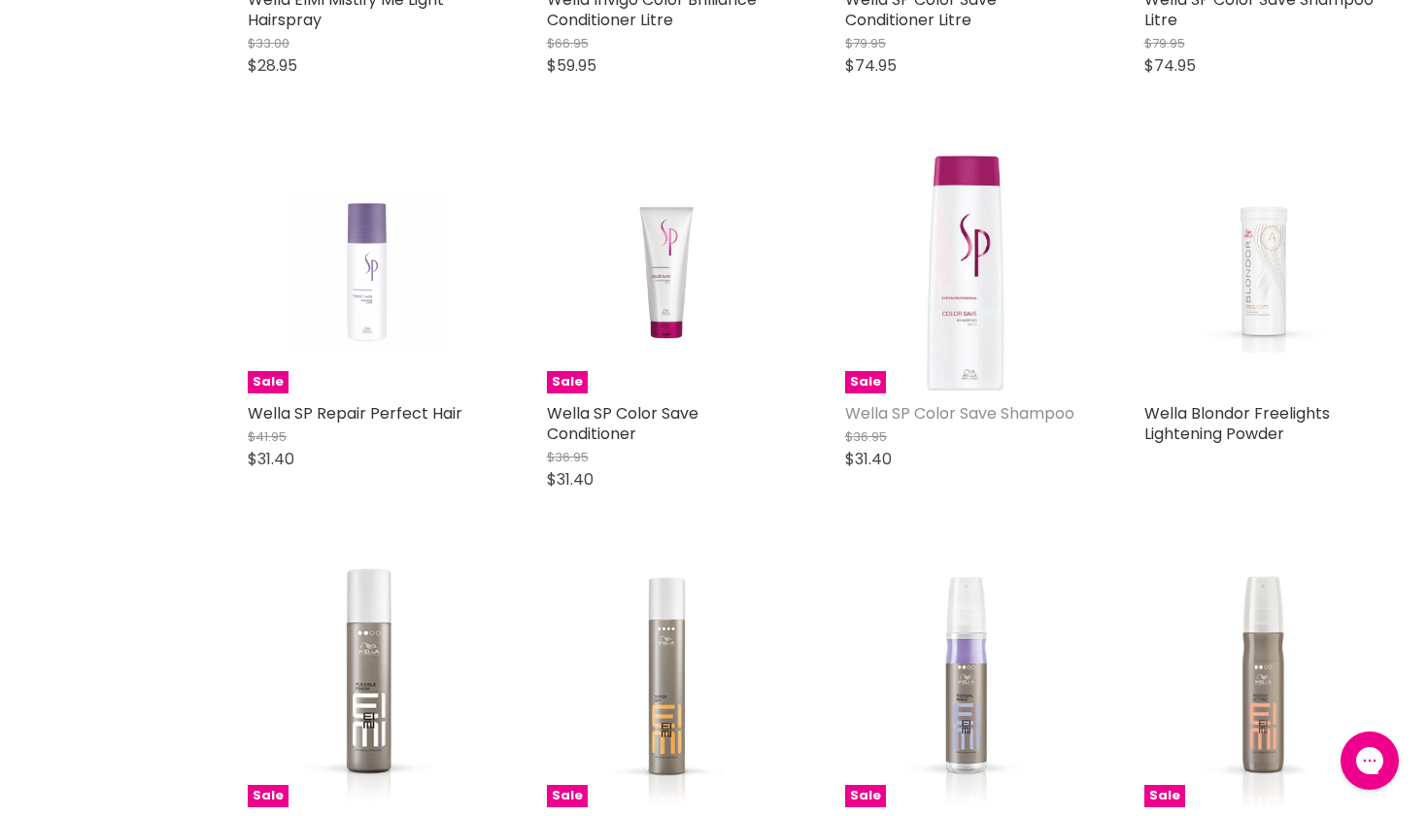
scroll to position [4456, 0]
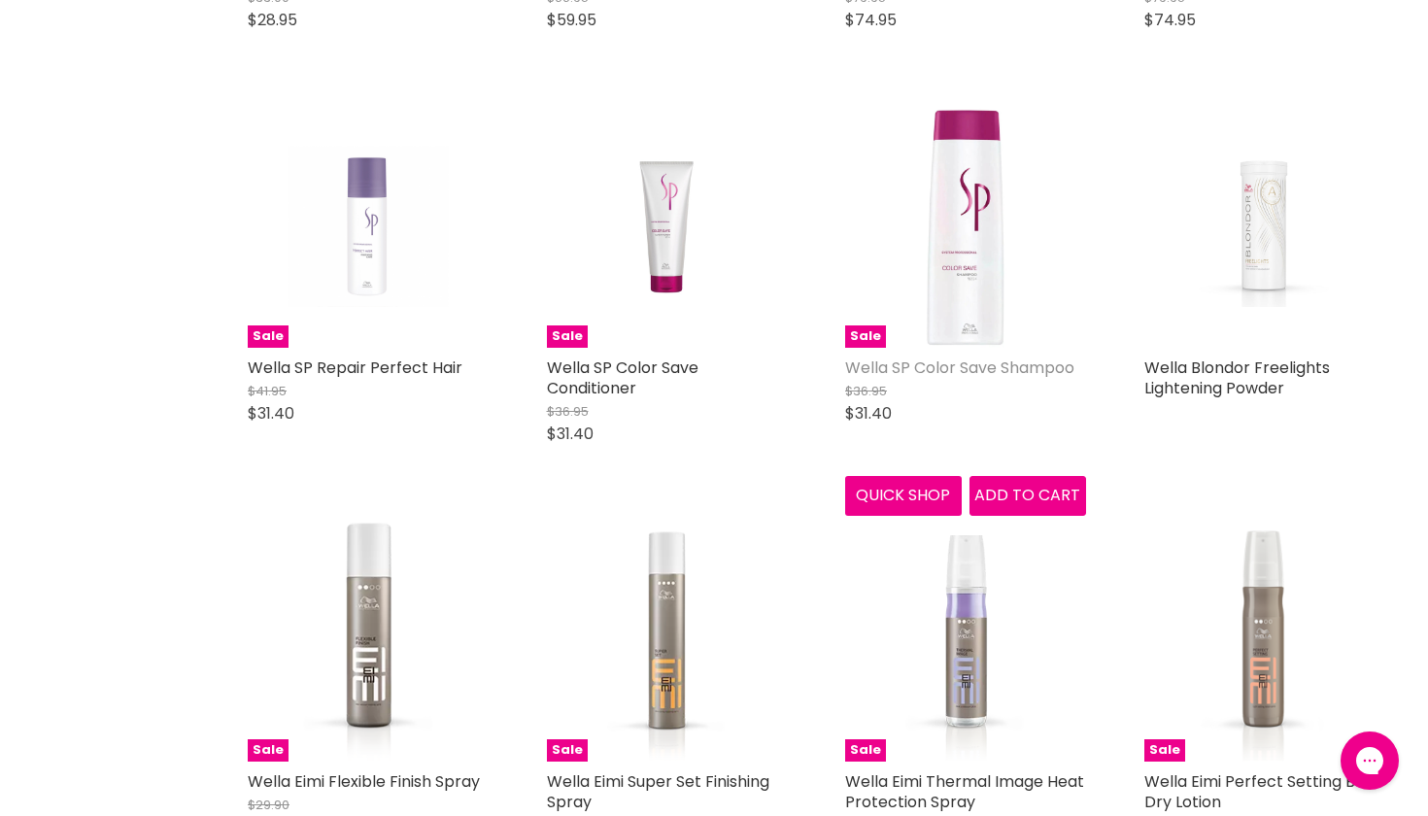
scroll to position [4619, 1]
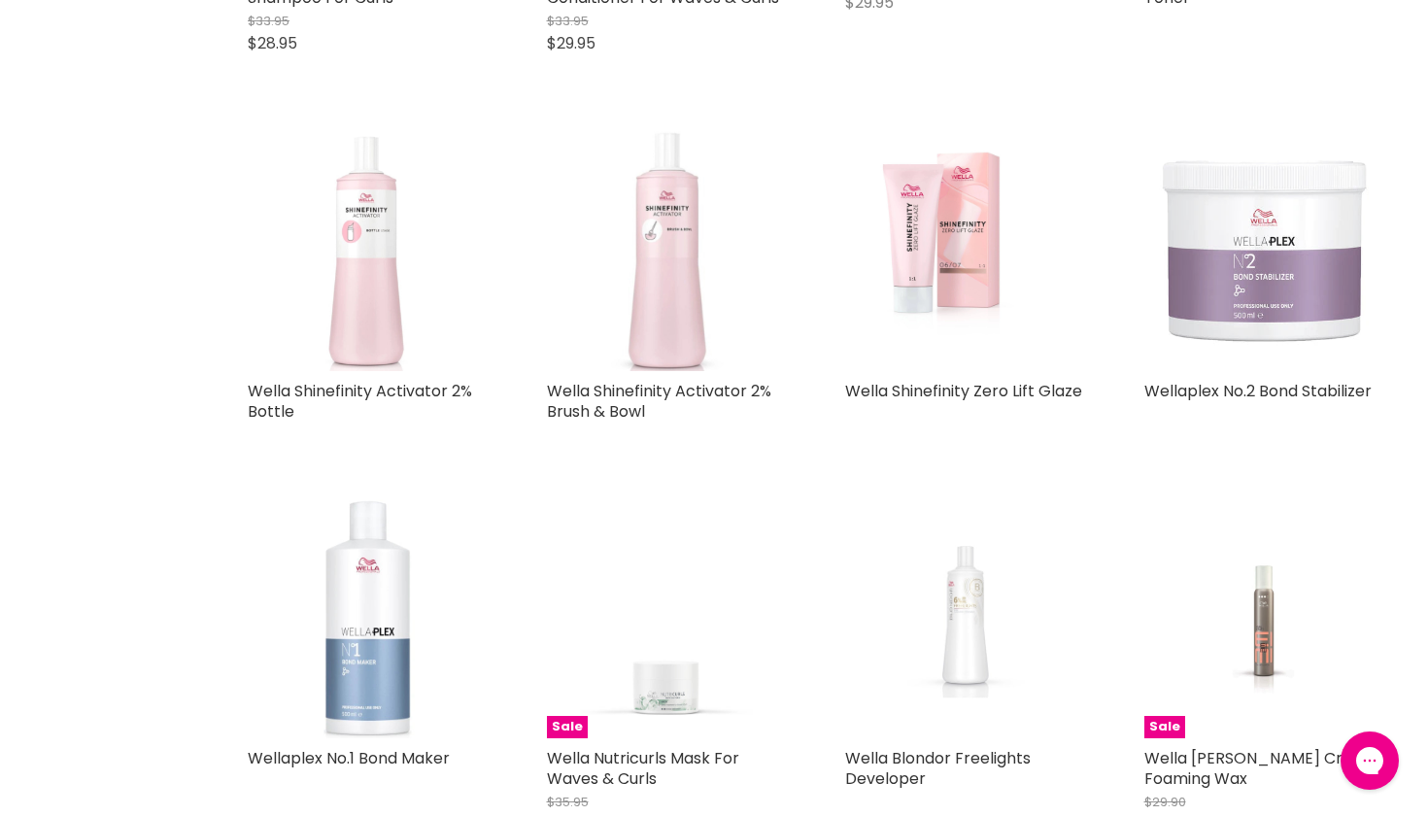
scroll to position [11108, 0]
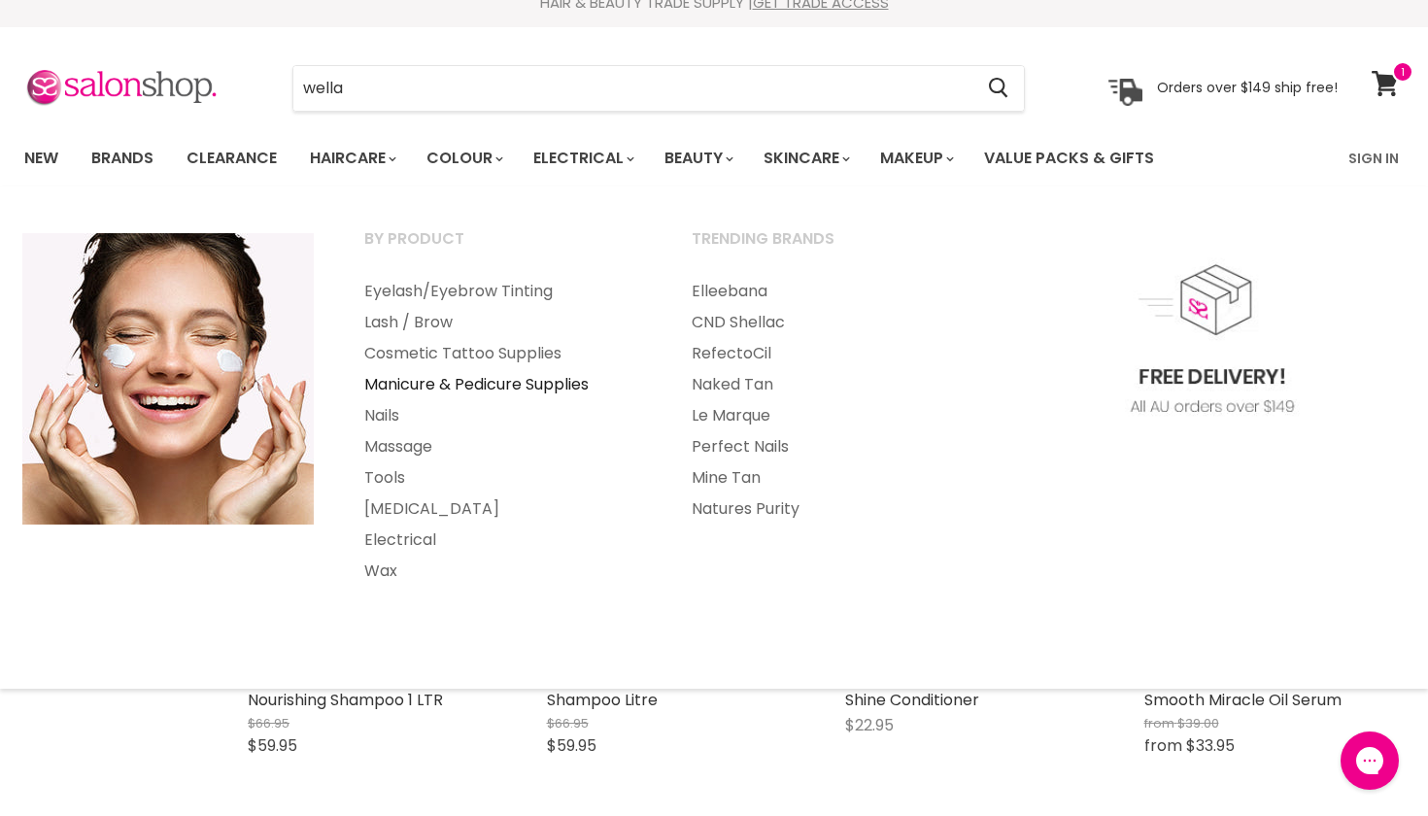
scroll to position [1, 0]
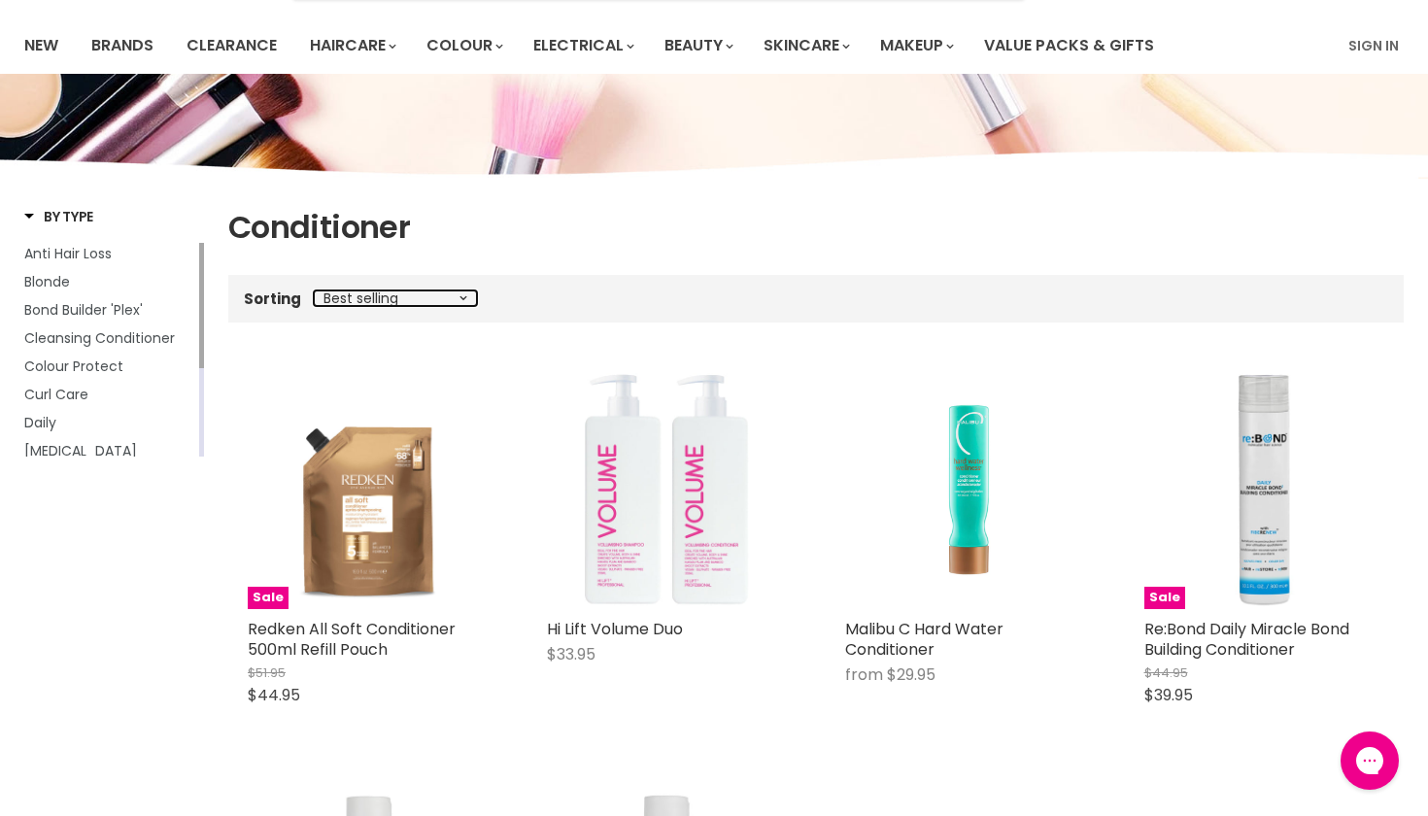
select select "price-descending"
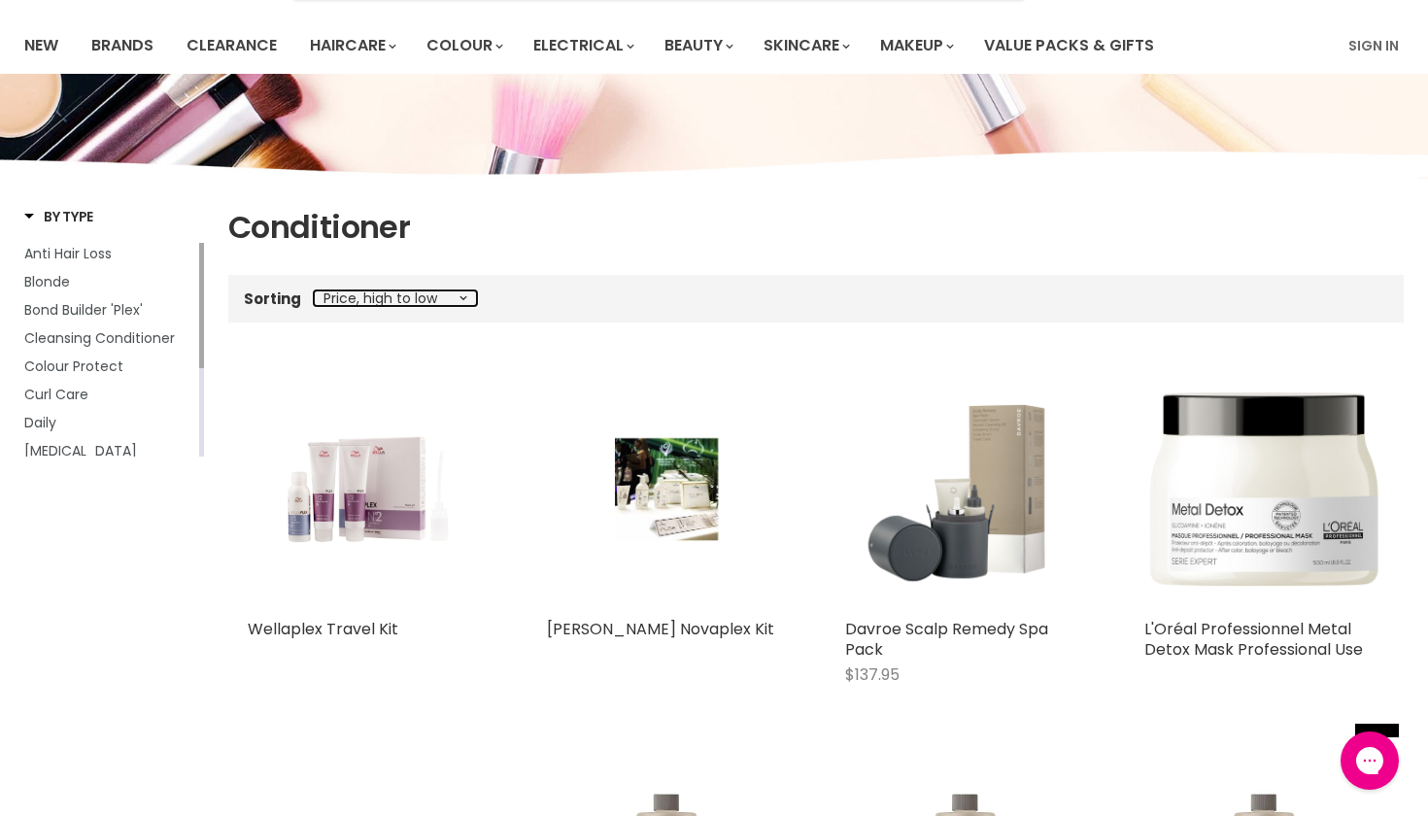
select select "price-ascending"
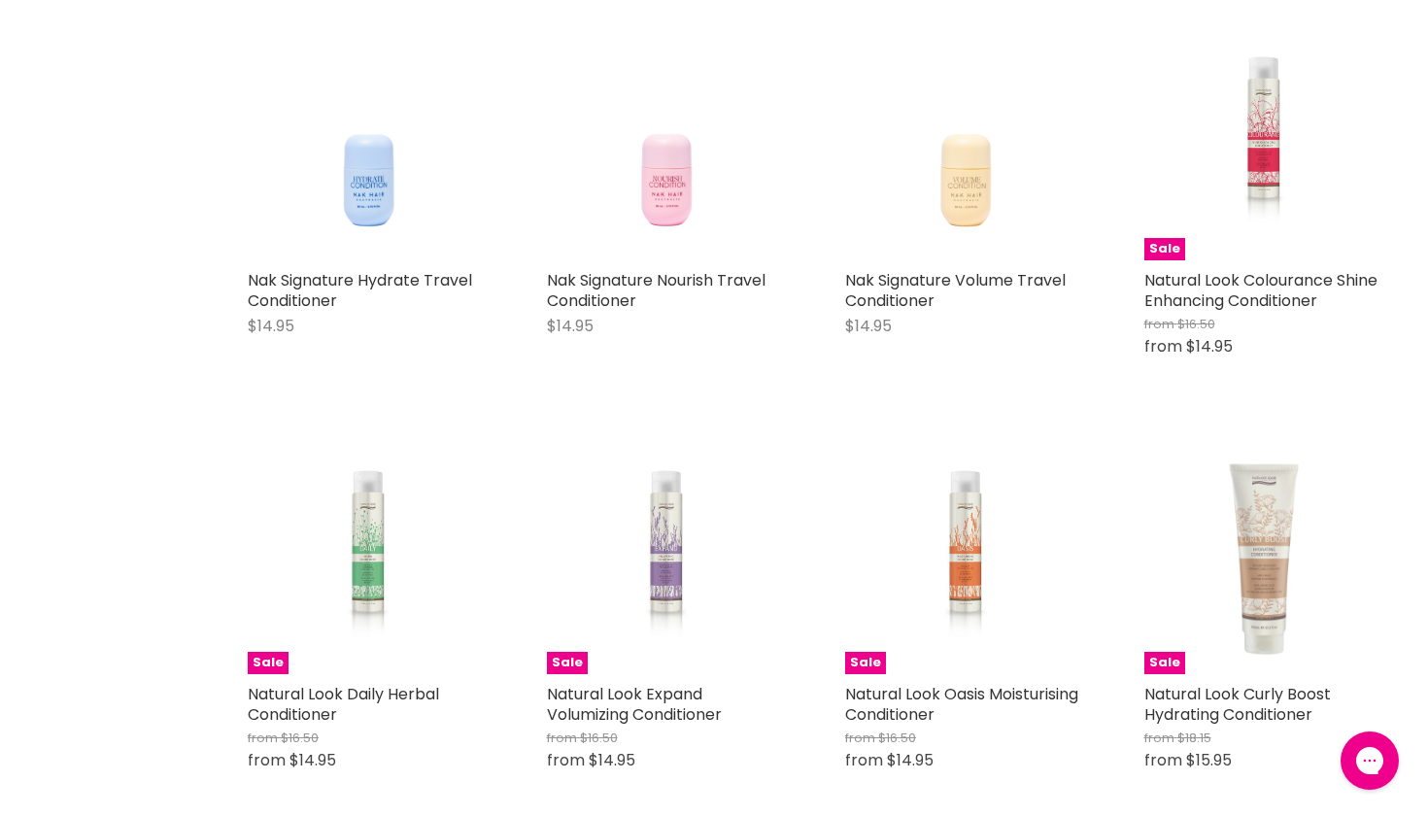
scroll to position [4060, 0]
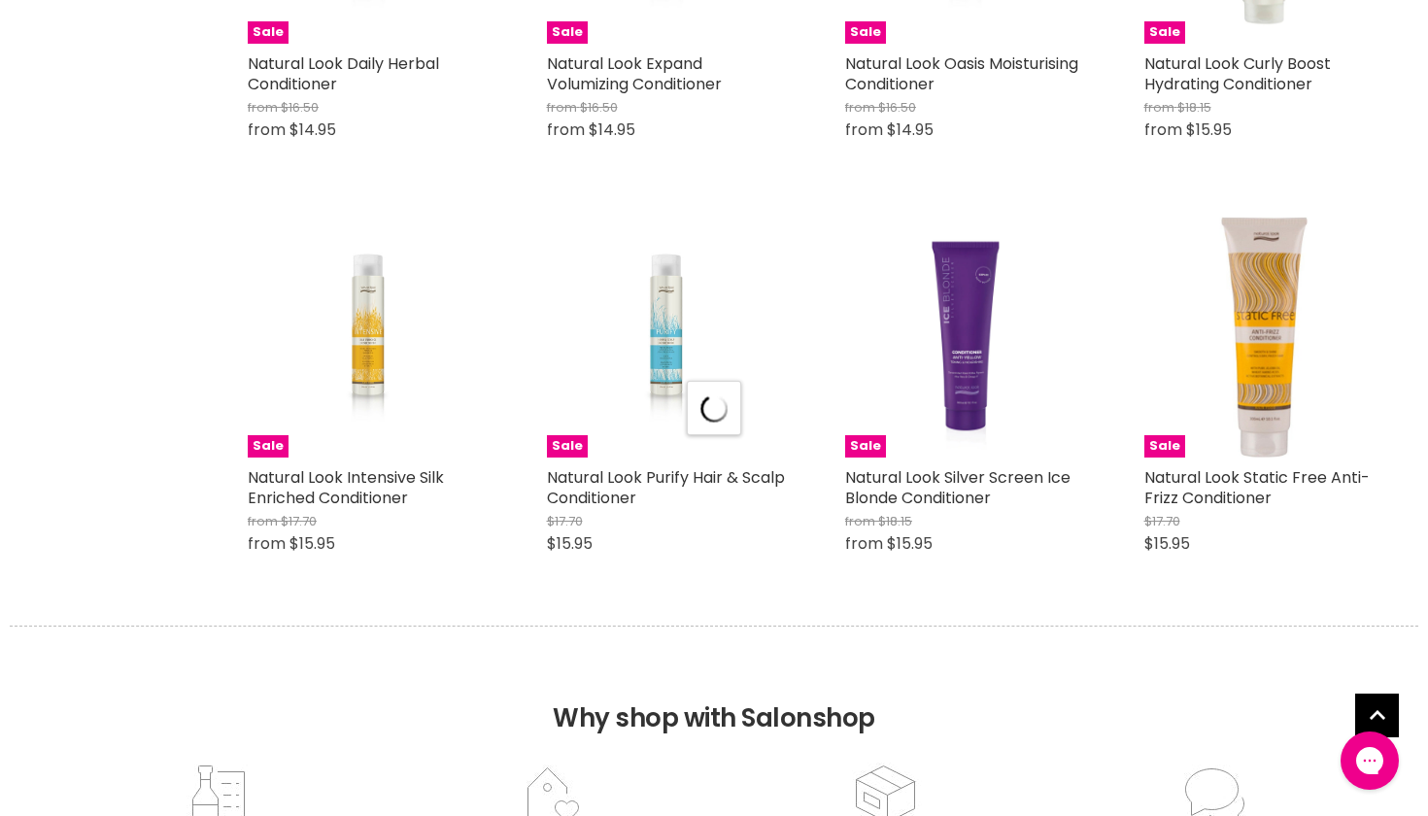
select select "price-ascending"
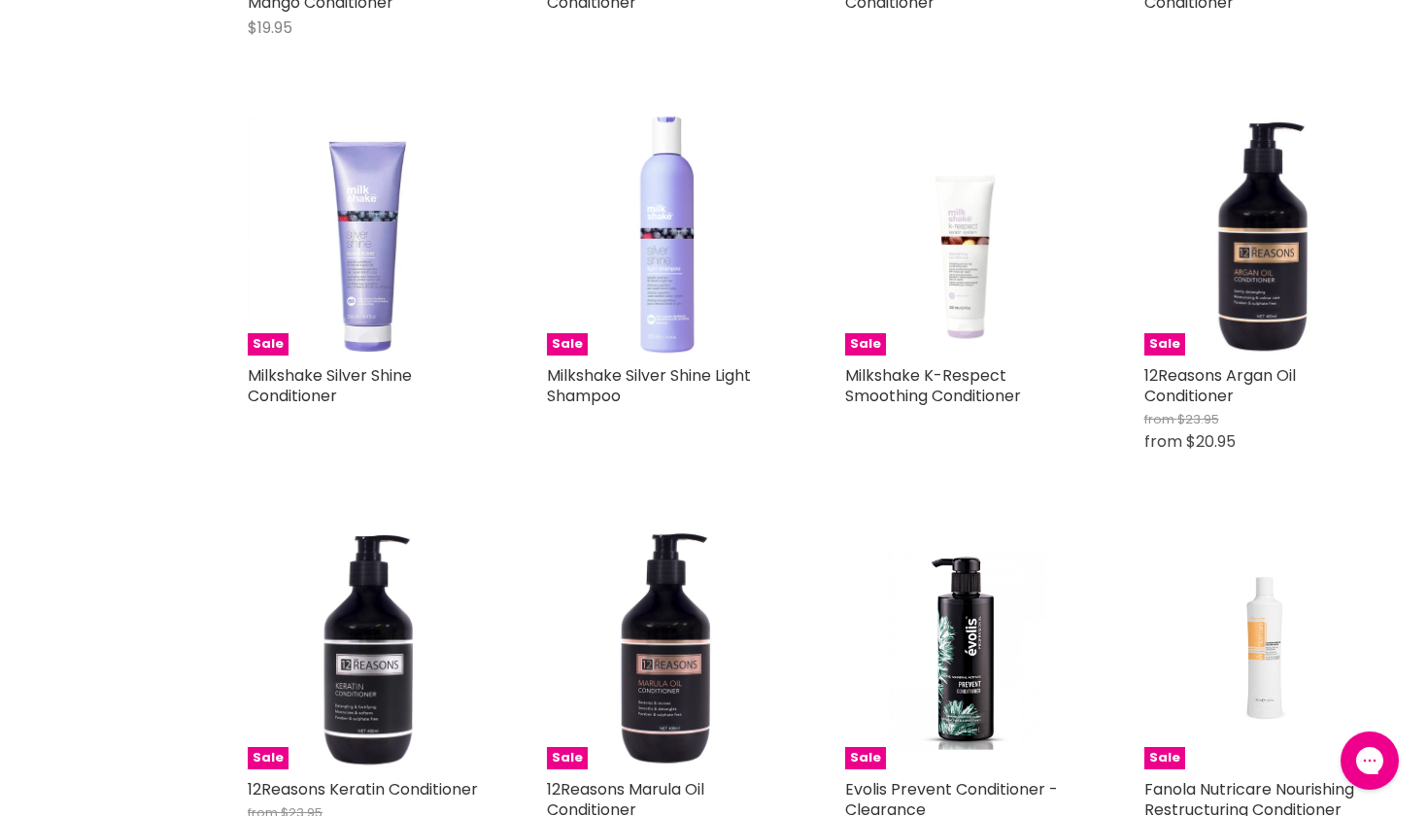
scroll to position [8922, 0]
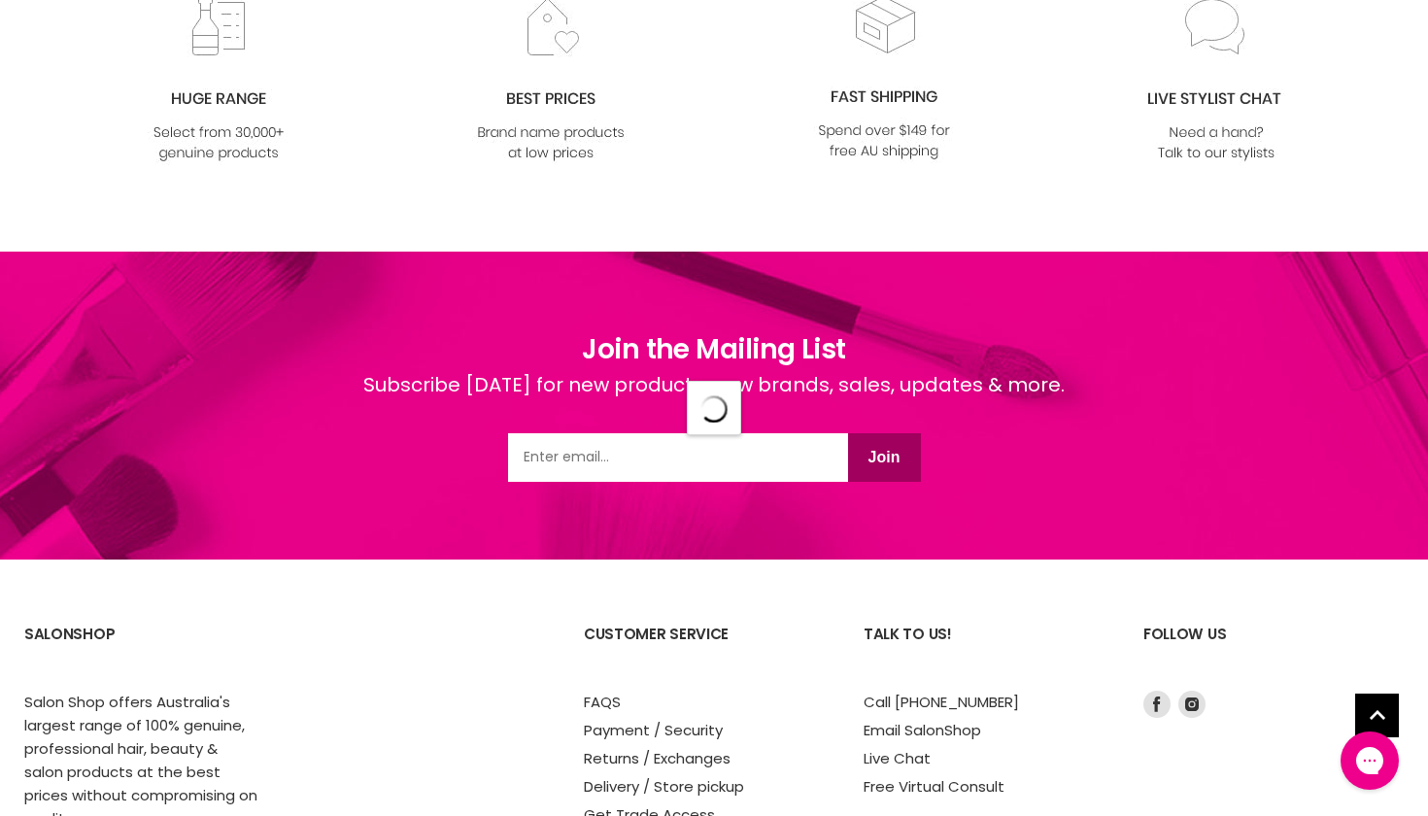
select select "price-ascending"
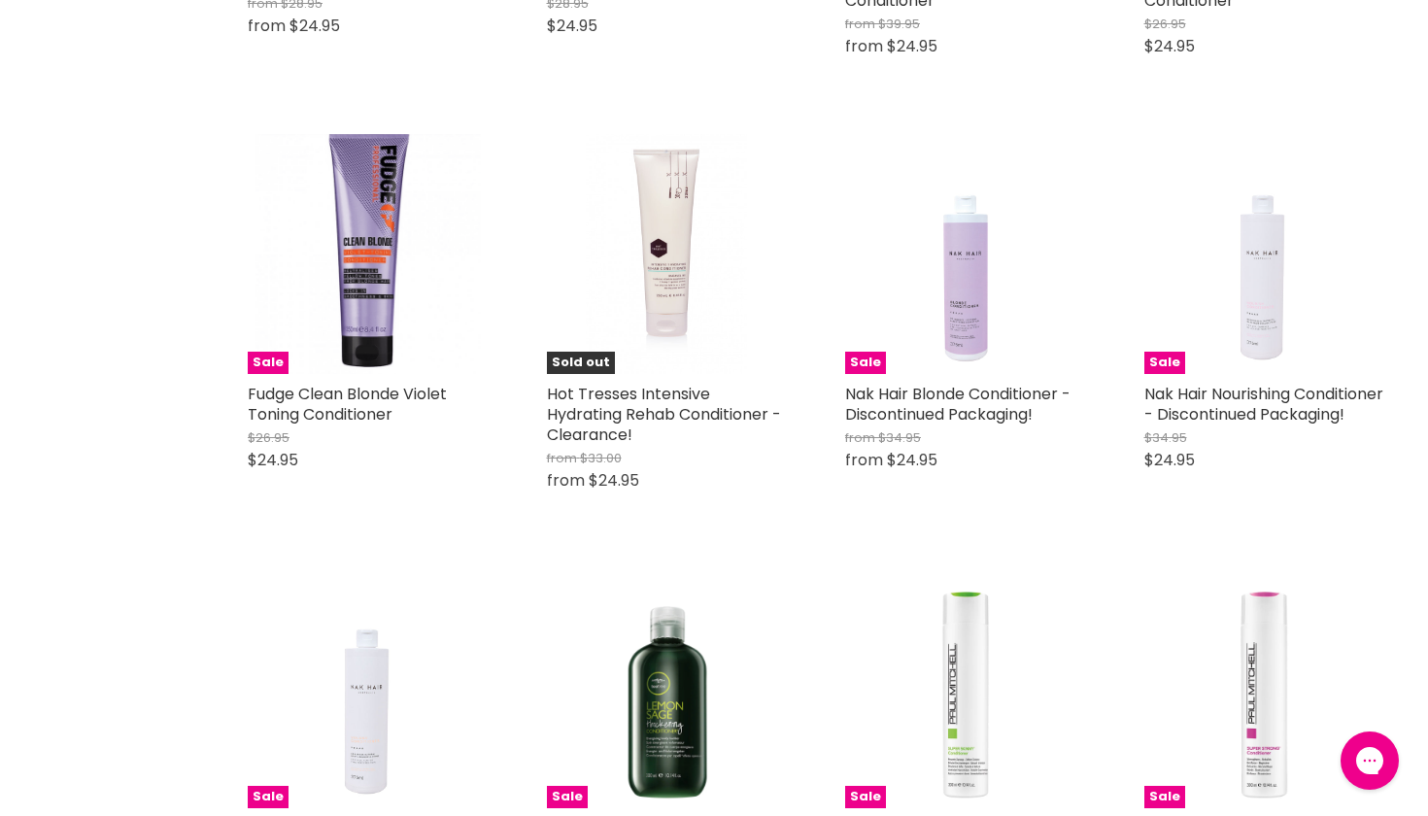
scroll to position [14341, 0]
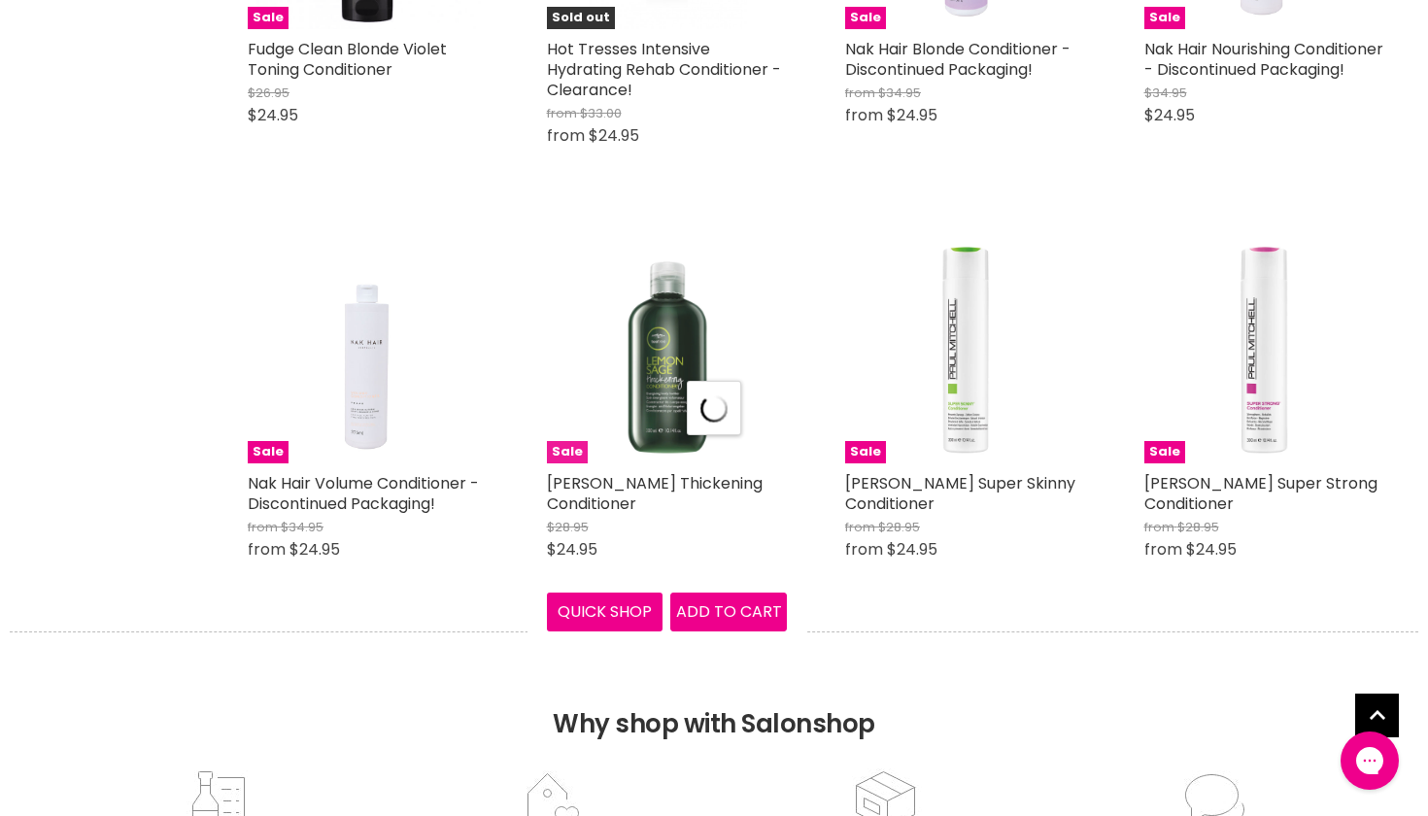
select select "price-ascending"
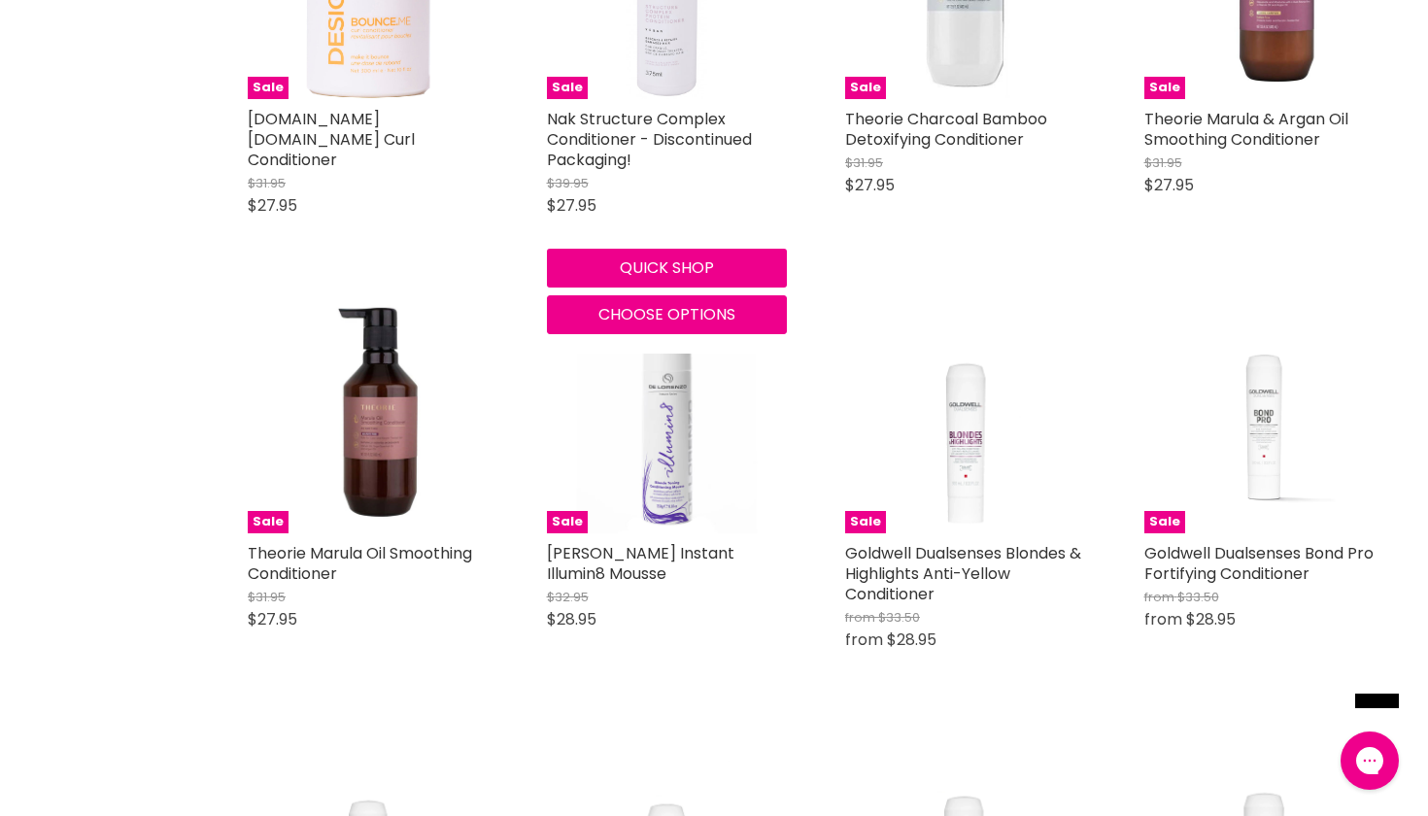
scroll to position [18879, 1]
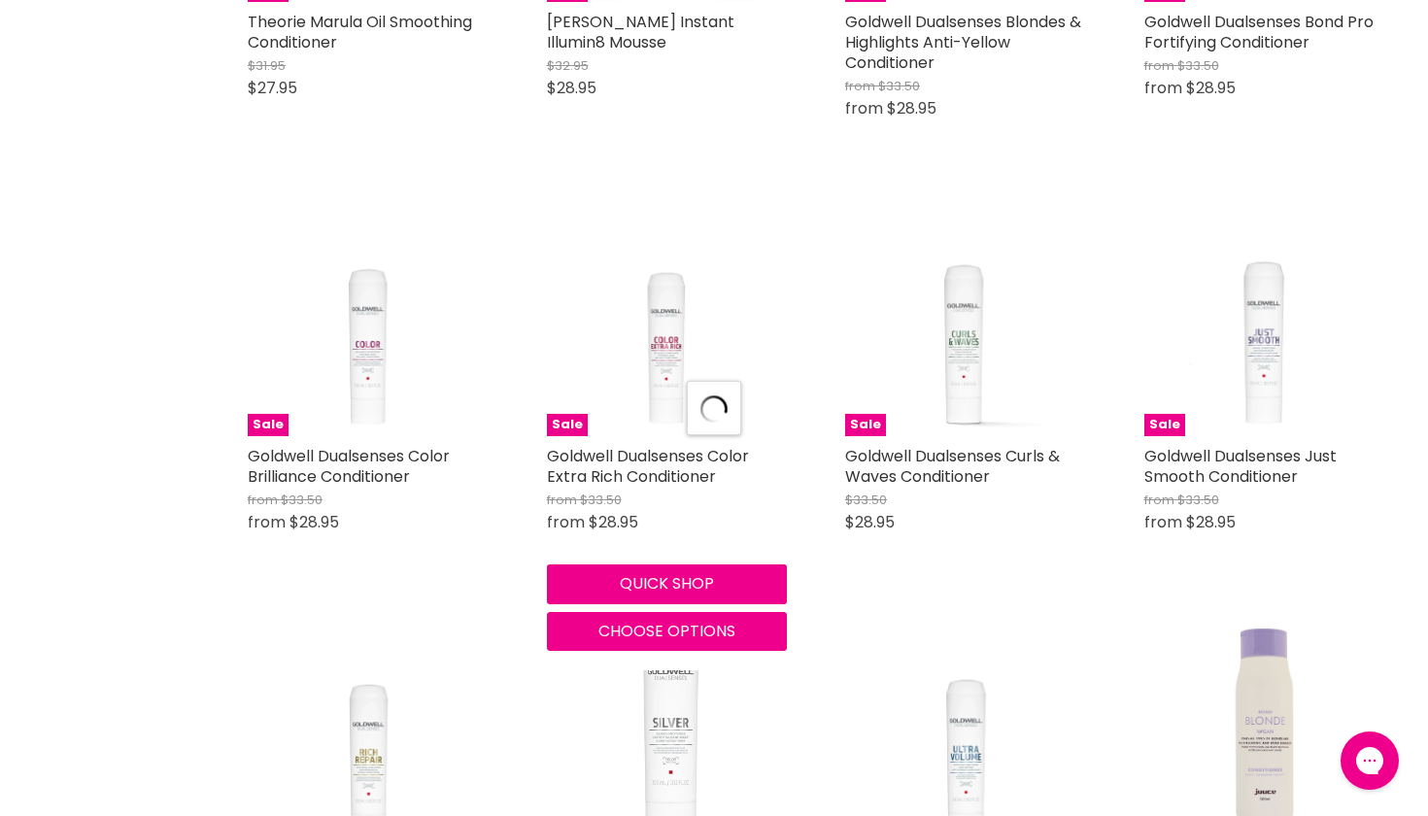
scroll to position [19700, 0]
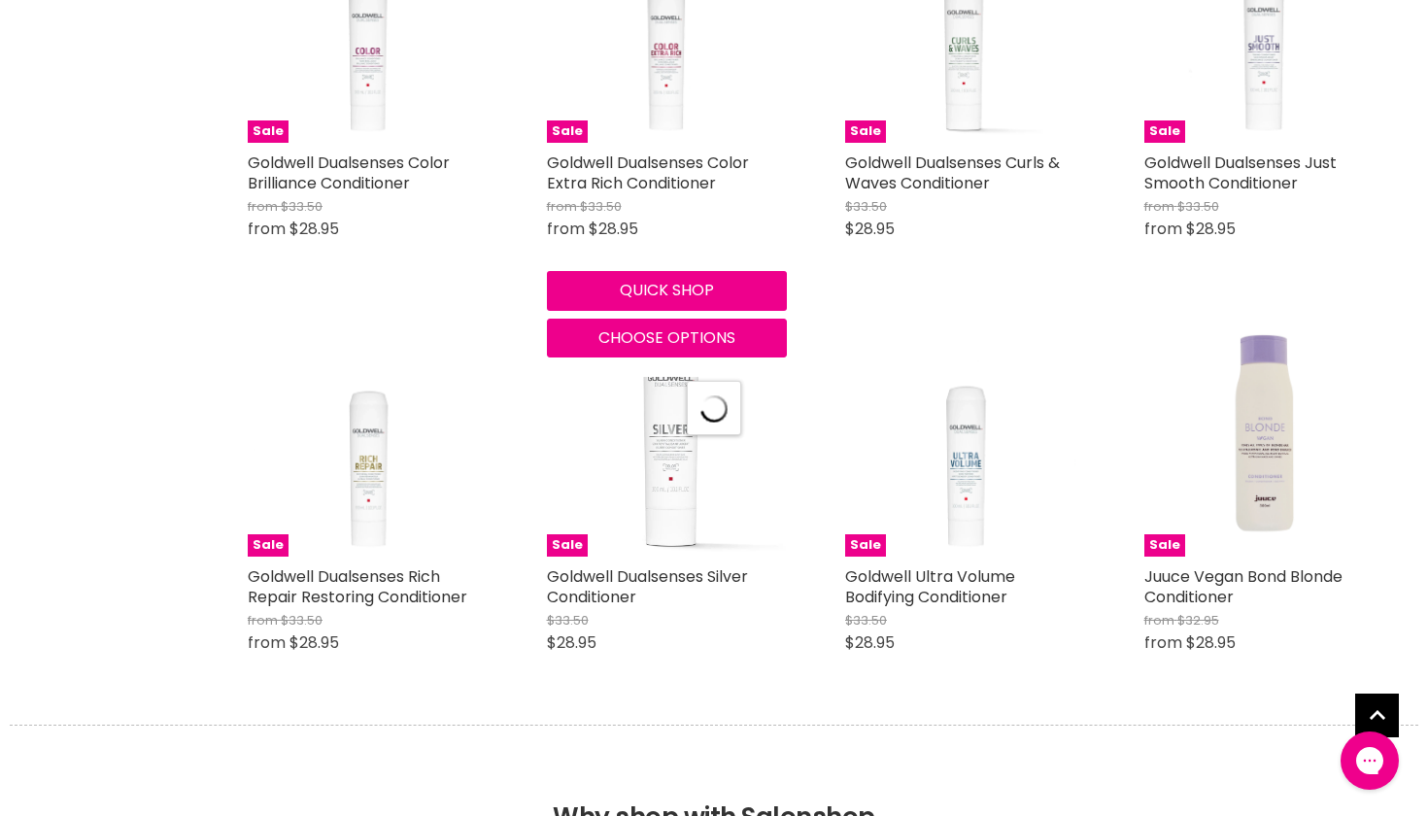
select select "price-ascending"
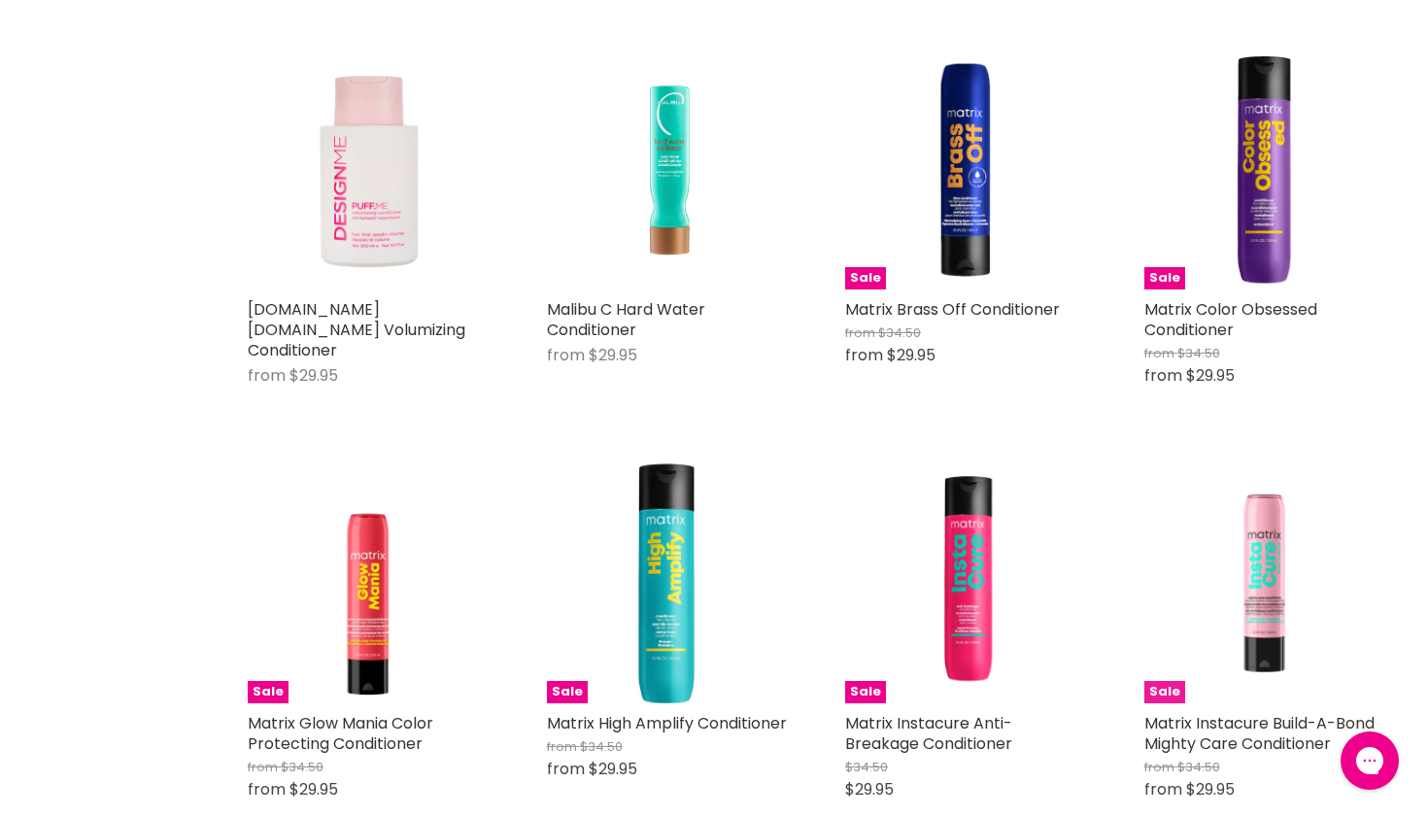
scroll to position [21277, 0]
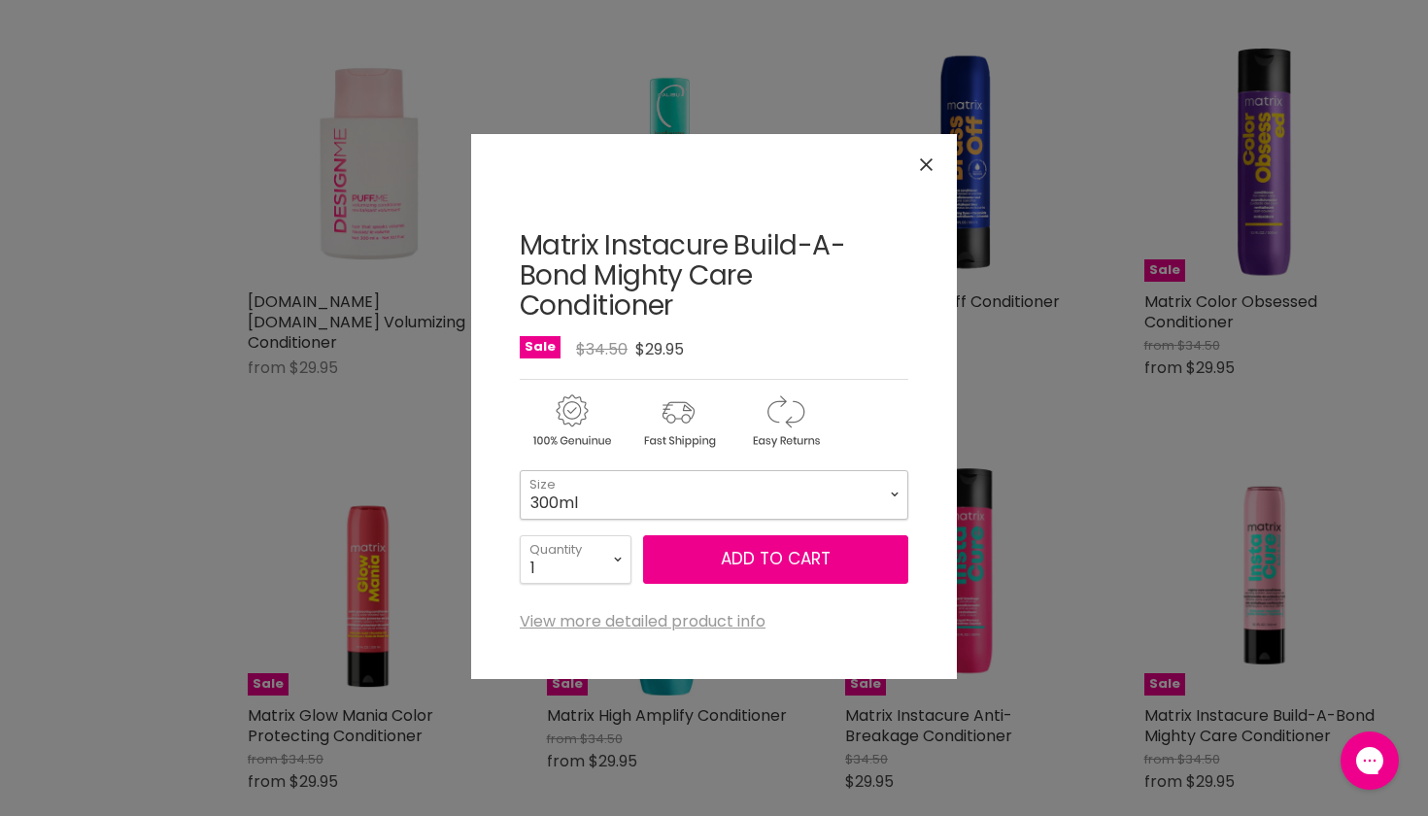
click at [893, 483] on select "300ml 1 Litre" at bounding box center [714, 494] width 389 height 49
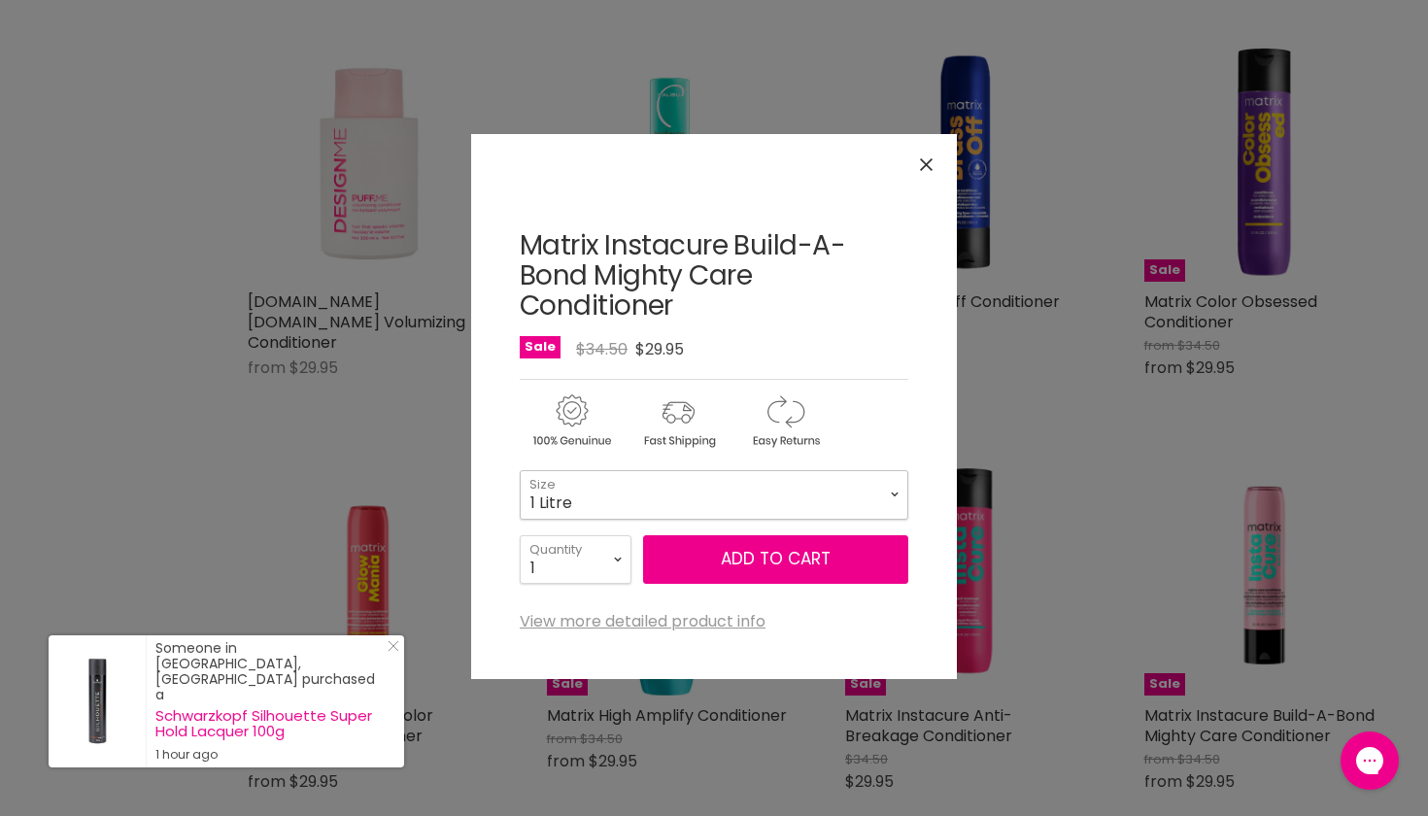
select select "1 Litre"
click at [942, 161] on button "Close" at bounding box center [926, 165] width 42 height 42
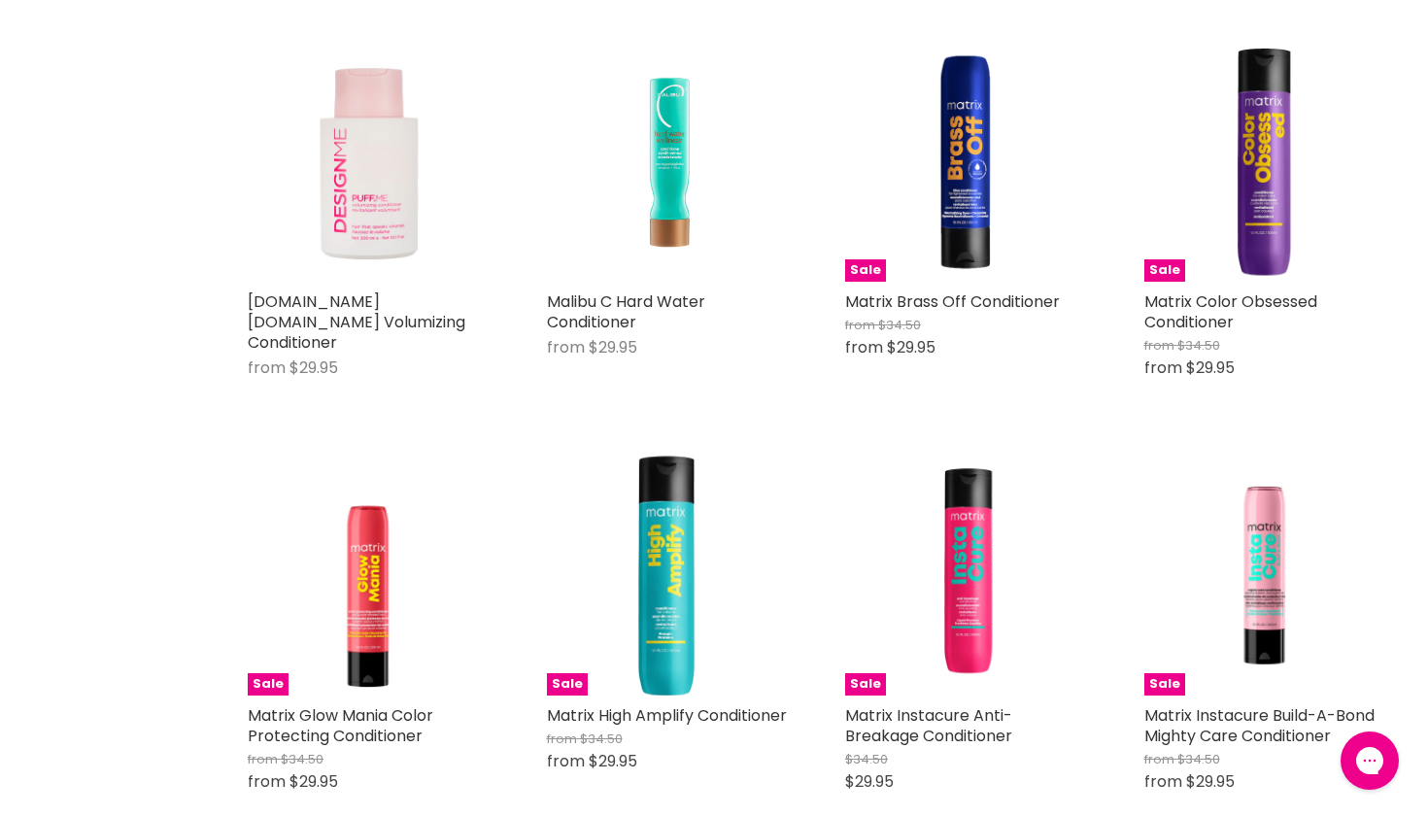
drag, startPoint x: 1029, startPoint y: 659, endPoint x: 962, endPoint y: 650, distance: 67.6
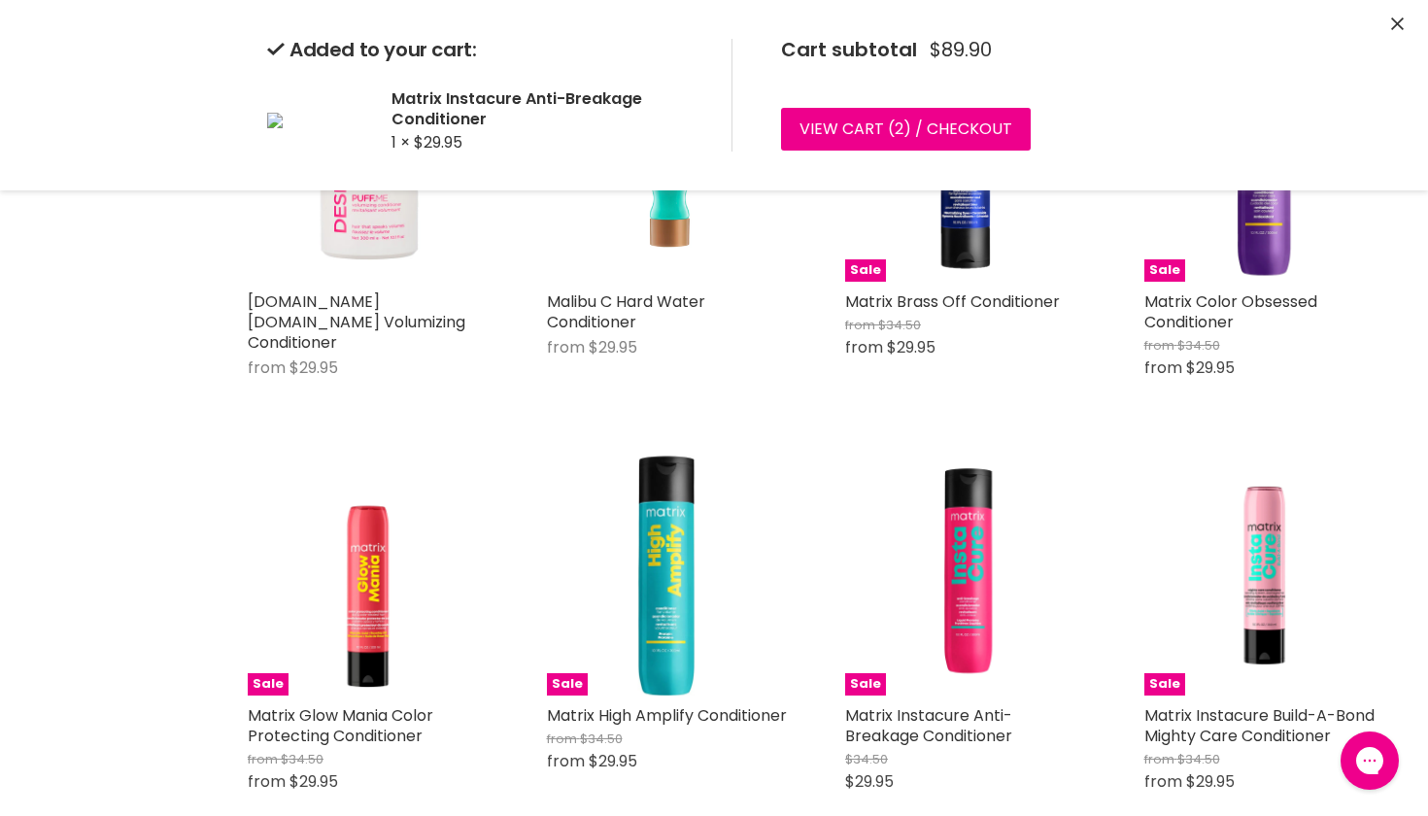
click at [897, 668] on div "Sale Matrix Instacure Anti-Breakage Conditioner $34.50 $29.95 Matrix Total Resu…" at bounding box center [966, 660] width 280 height 448
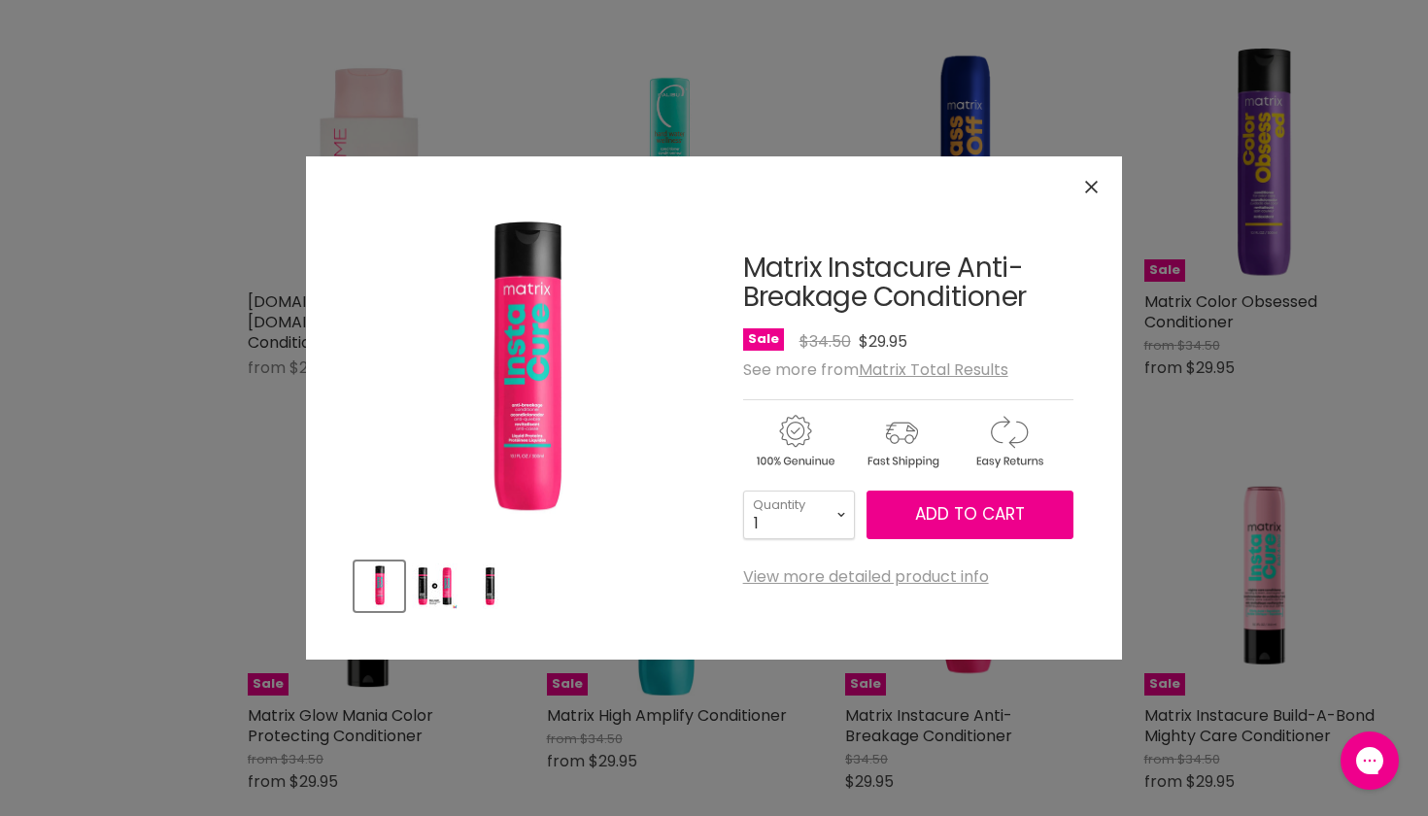
click at [1091, 182] on icon "Close" at bounding box center [1091, 187] width 13 height 13
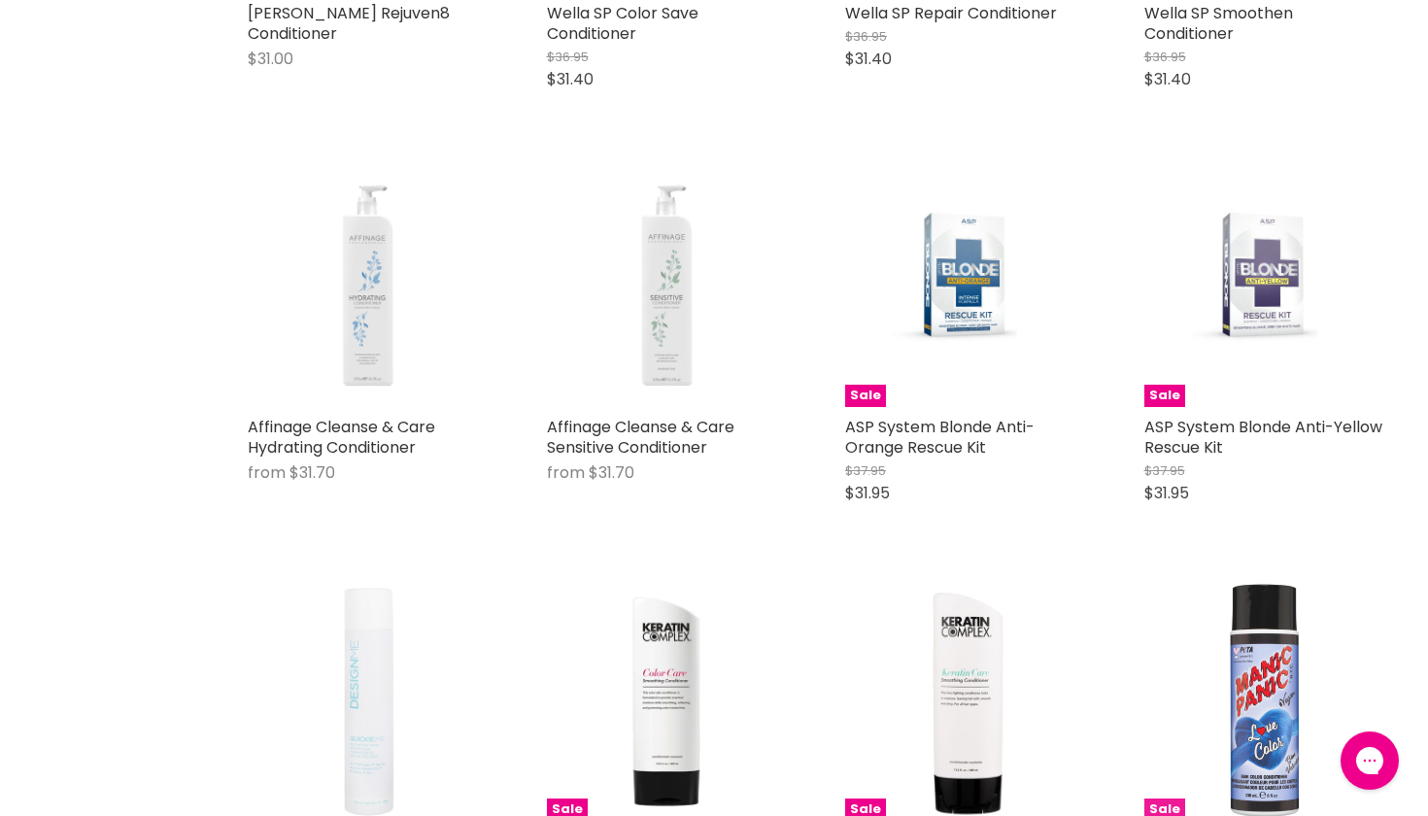
scroll to position [24496, 1]
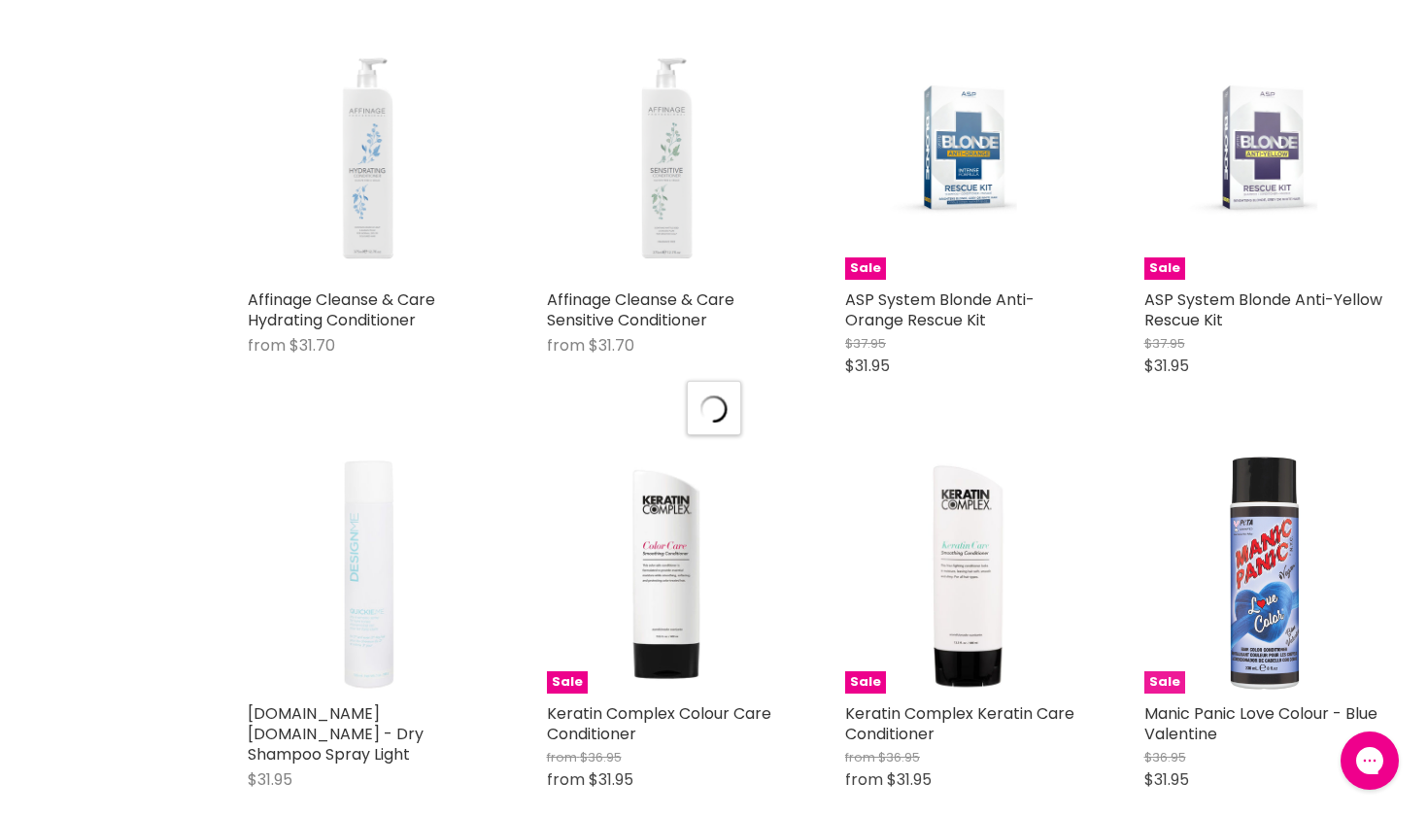
scroll to position [24610, 0]
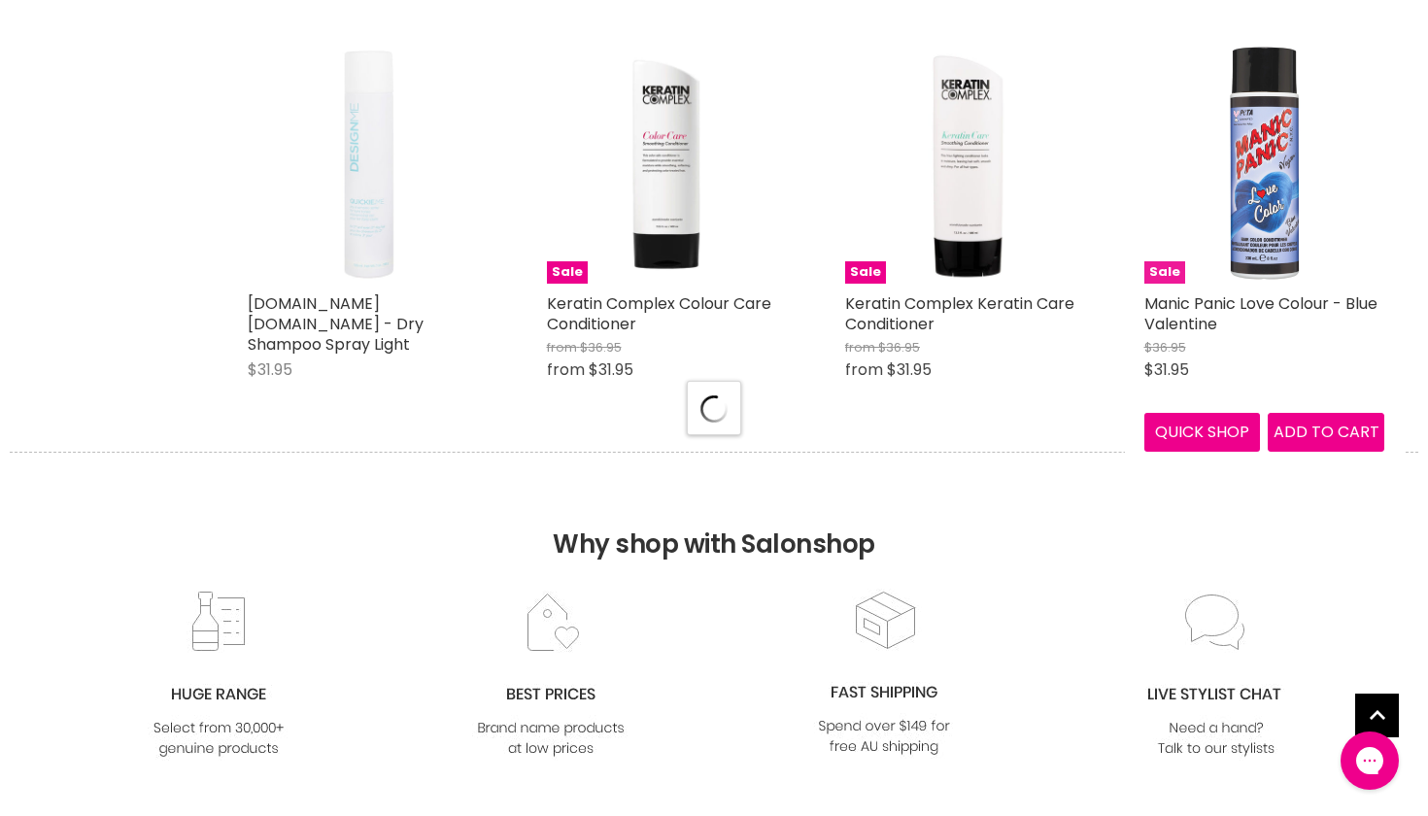
select select "price-ascending"
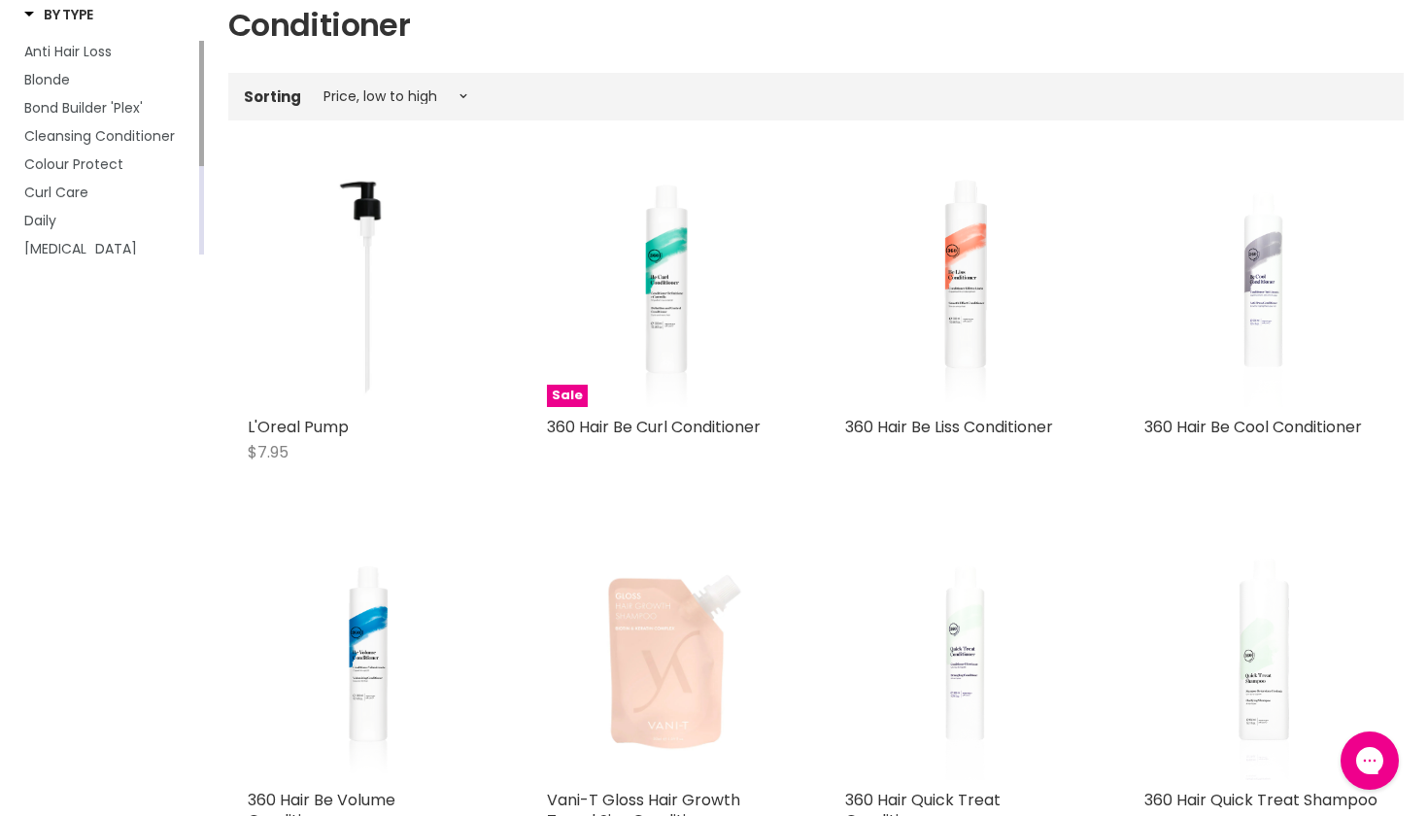
scroll to position [42, 0]
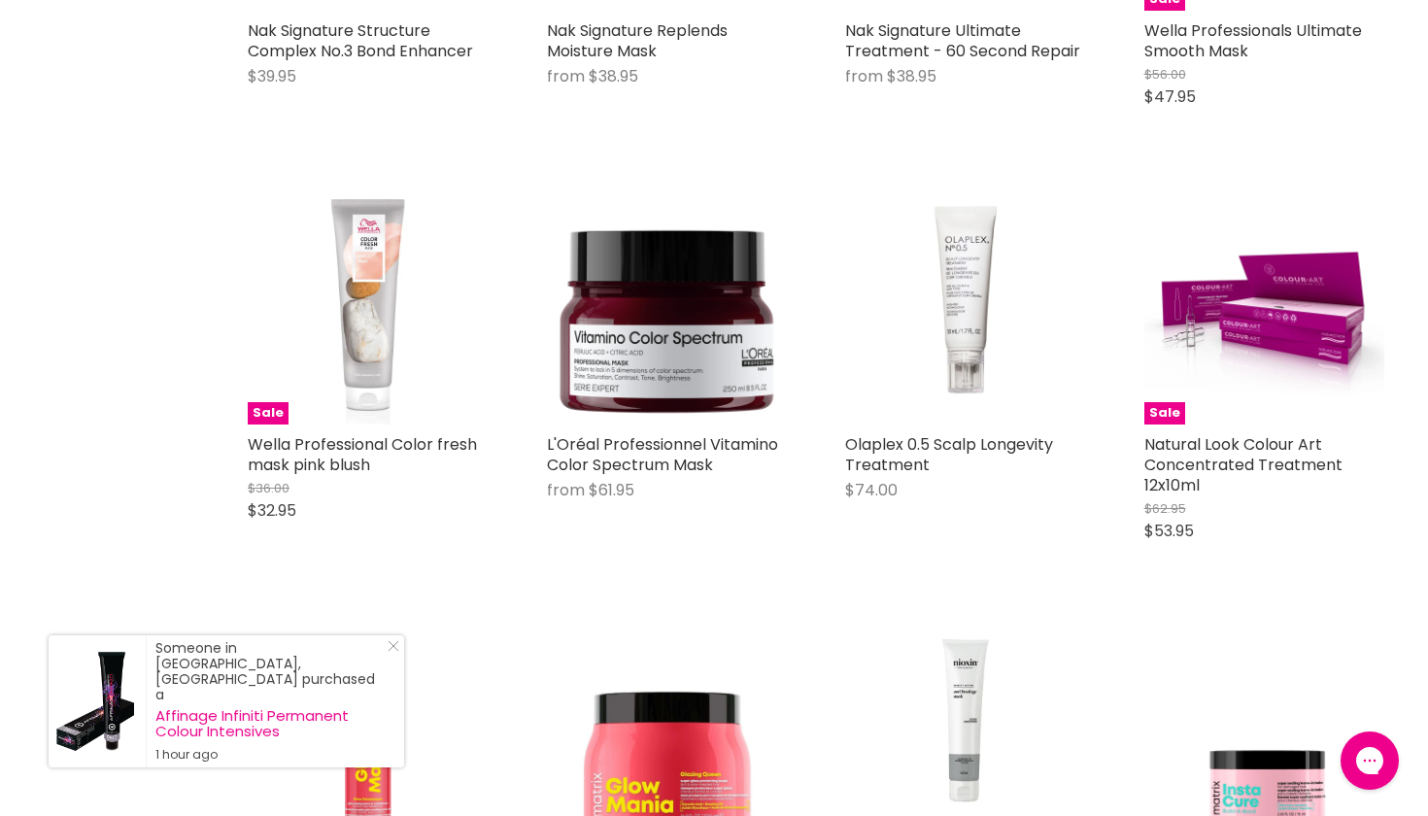
scroll to position [3657, 1]
